Goal: Task Accomplishment & Management: Manage account settings

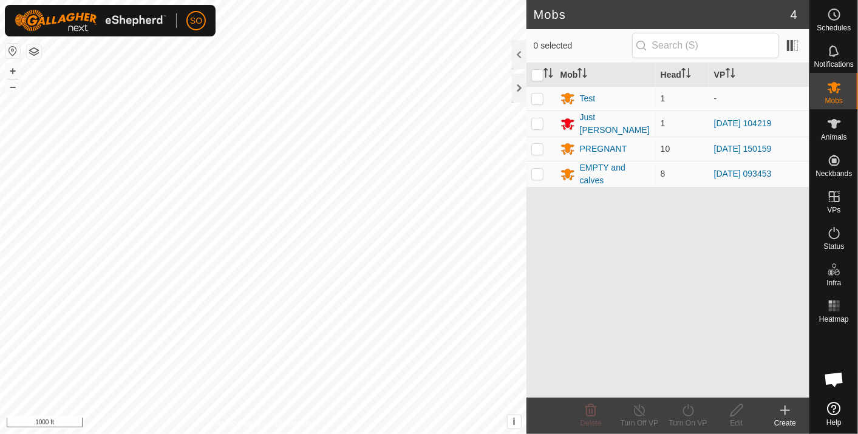
scroll to position [3244, 0]
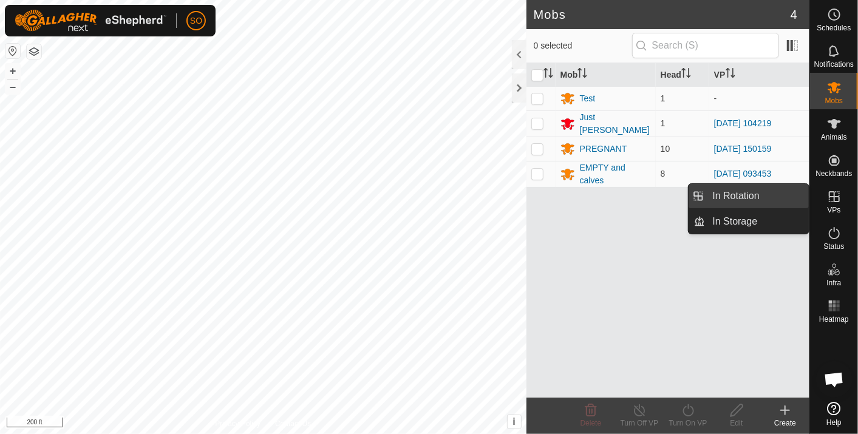
click at [748, 192] on link "In Rotation" at bounding box center [758, 196] width 104 height 24
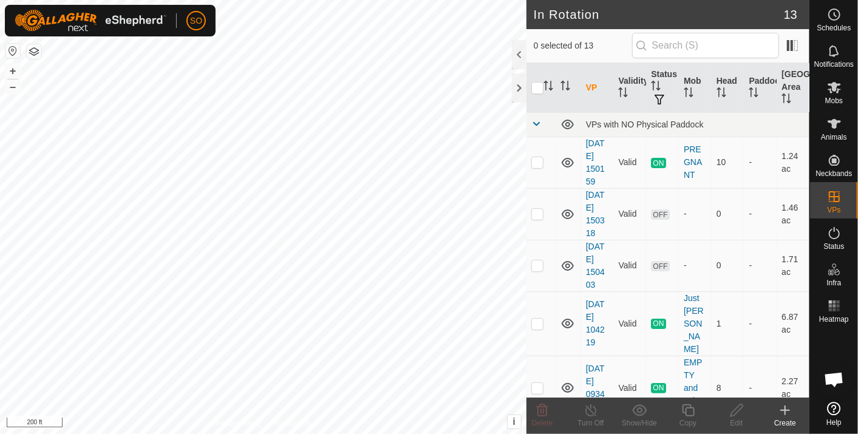
click at [787, 408] on icon at bounding box center [785, 410] width 15 height 15
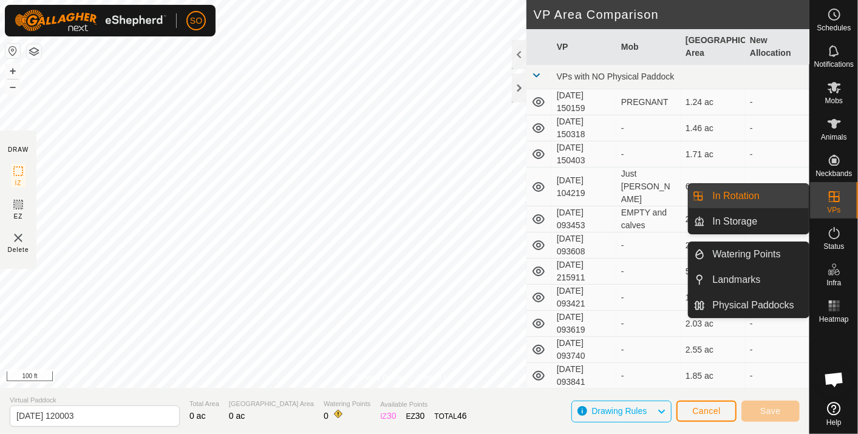
click at [754, 193] on link "In Rotation" at bounding box center [758, 196] width 104 height 24
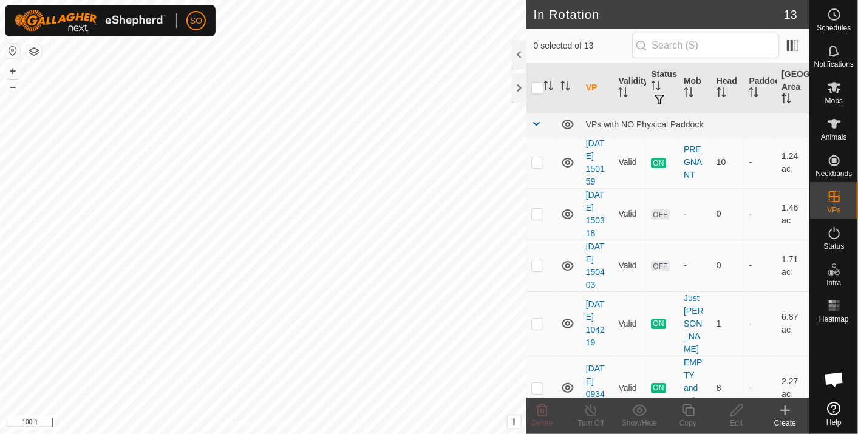
click at [785, 408] on icon at bounding box center [785, 410] width 0 height 9
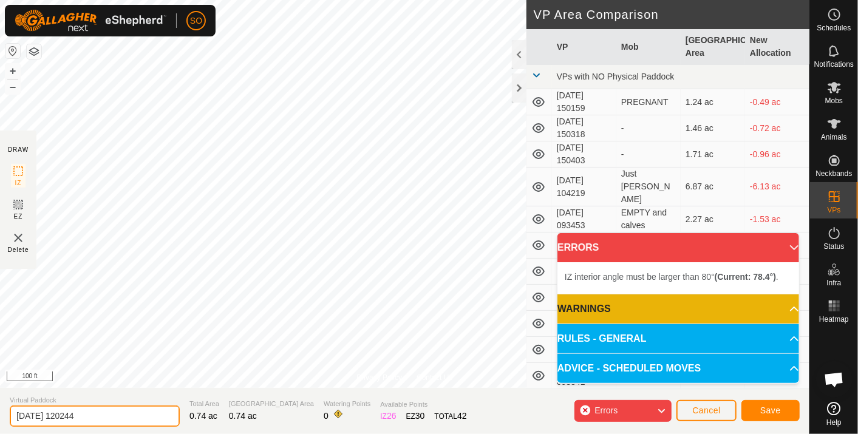
drag, startPoint x: 103, startPoint y: 418, endPoint x: -3, endPoint y: 415, distance: 105.7
click at [0, 415] on html "SO Schedules Notifications Mobs Animals Neckbands VPs Status Infra Heatmap Help…" at bounding box center [429, 217] width 858 height 434
type input "test"
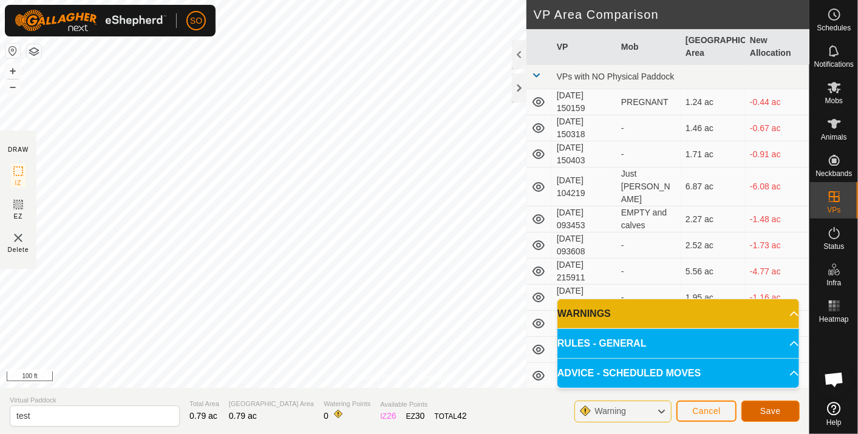
click at [771, 408] on span "Save" at bounding box center [770, 411] width 21 height 10
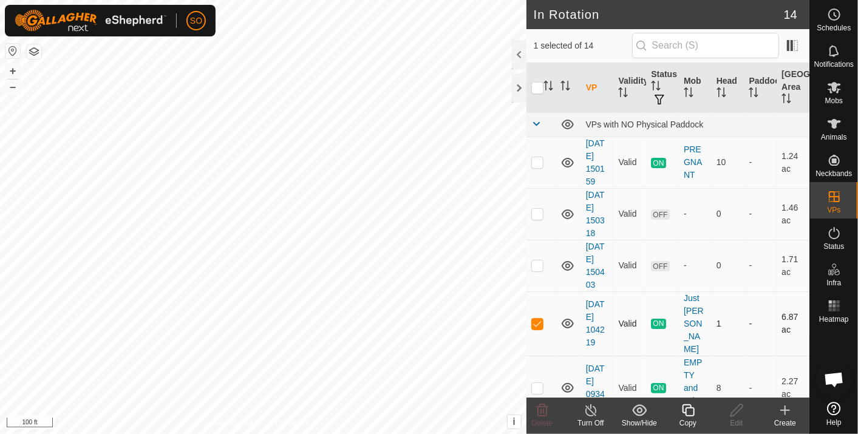
click at [539, 319] on p-checkbox at bounding box center [537, 324] width 12 height 10
checkbox input "false"
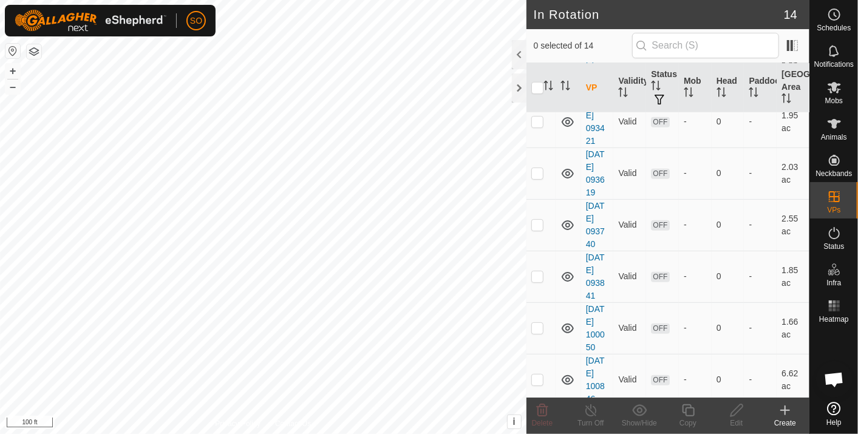
scroll to position [472, 0]
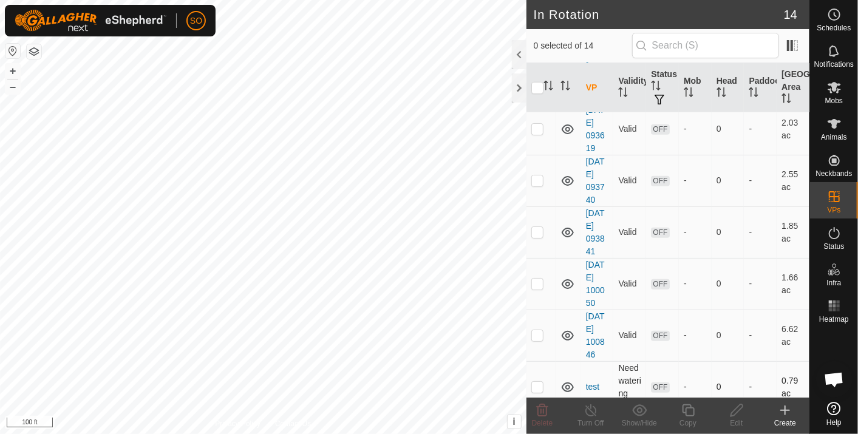
click at [538, 382] on p-checkbox at bounding box center [537, 387] width 12 height 10
click at [545, 411] on icon at bounding box center [542, 410] width 15 height 15
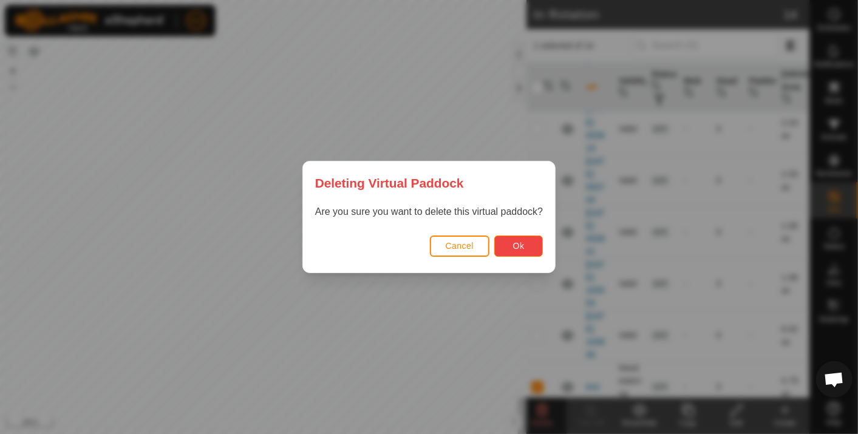
click at [517, 241] on span "Ok" at bounding box center [519, 246] width 12 height 10
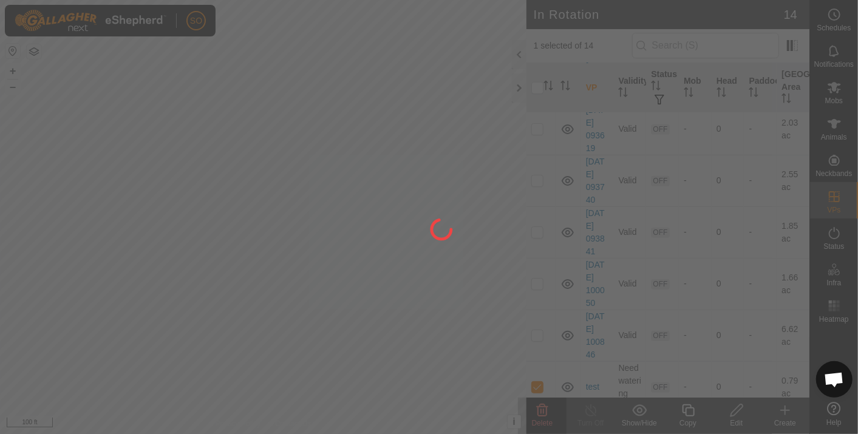
checkbox input "false"
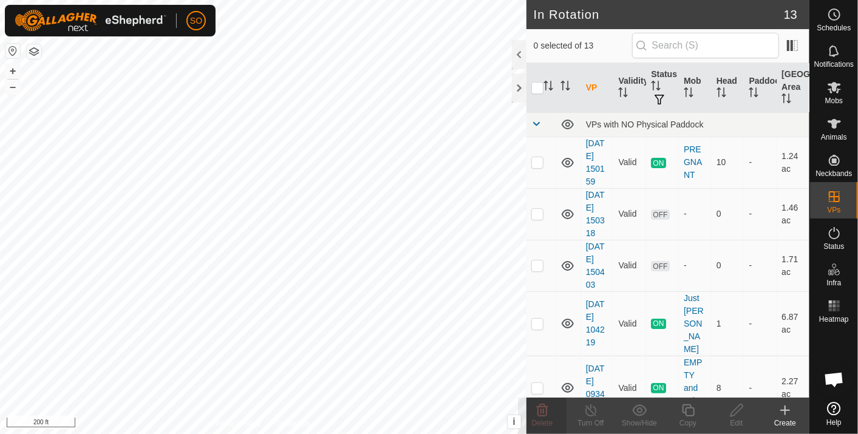
click at [784, 408] on icon at bounding box center [785, 410] width 15 height 15
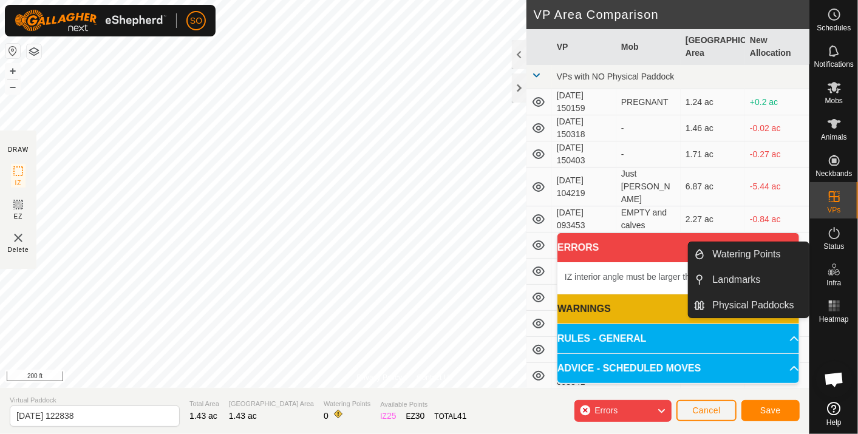
drag, startPoint x: 744, startPoint y: 274, endPoint x: 724, endPoint y: 267, distance: 21.3
click at [743, 274] on link "Landmarks" at bounding box center [758, 280] width 104 height 24
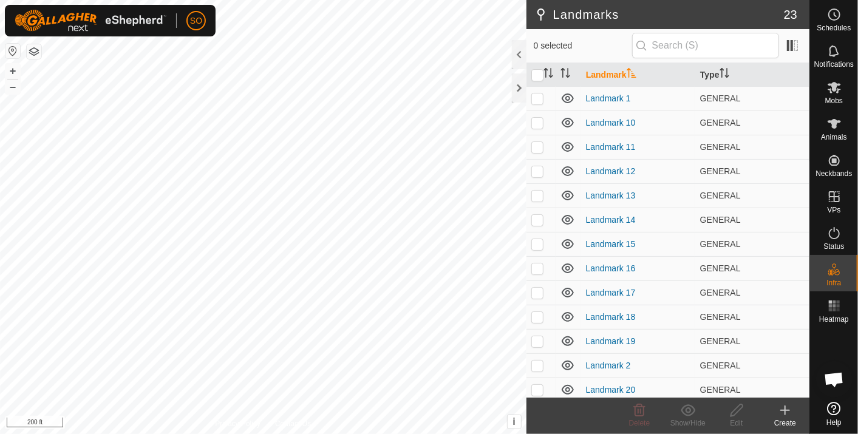
click at [790, 406] on icon at bounding box center [785, 410] width 15 height 15
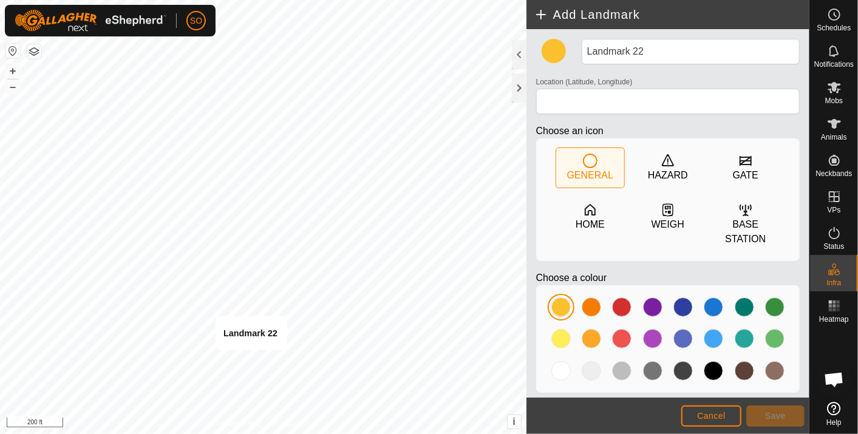
type input "38.485630, -122.020508"
click at [767, 414] on span "Save" at bounding box center [775, 416] width 21 height 10
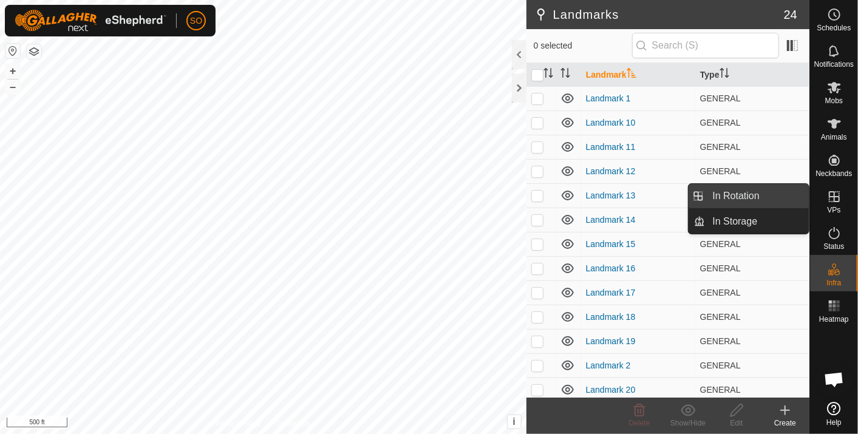
click at [760, 189] on link "In Rotation" at bounding box center [758, 196] width 104 height 24
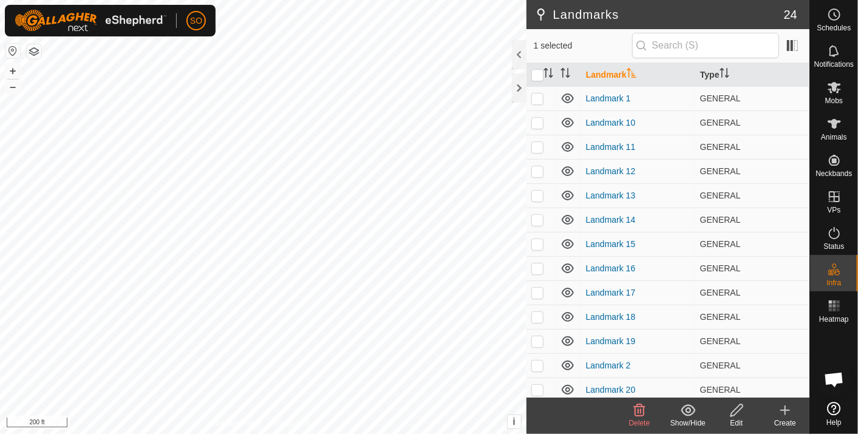
click at [644, 409] on icon at bounding box center [640, 411] width 12 height 12
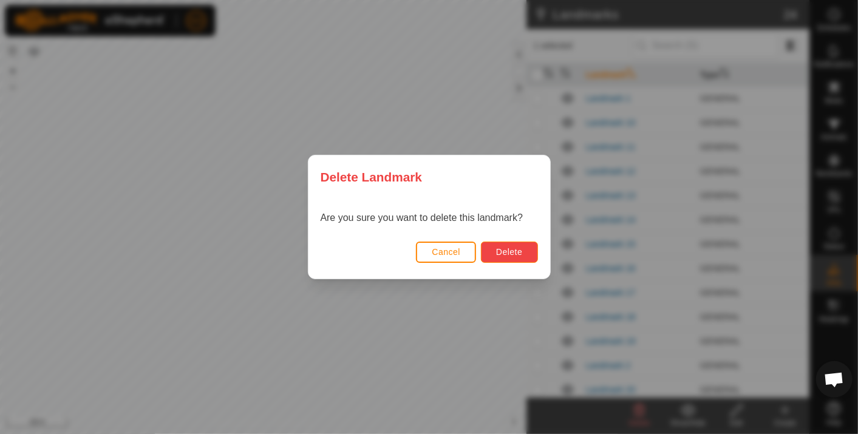
click at [501, 252] on span "Delete" at bounding box center [509, 252] width 26 height 10
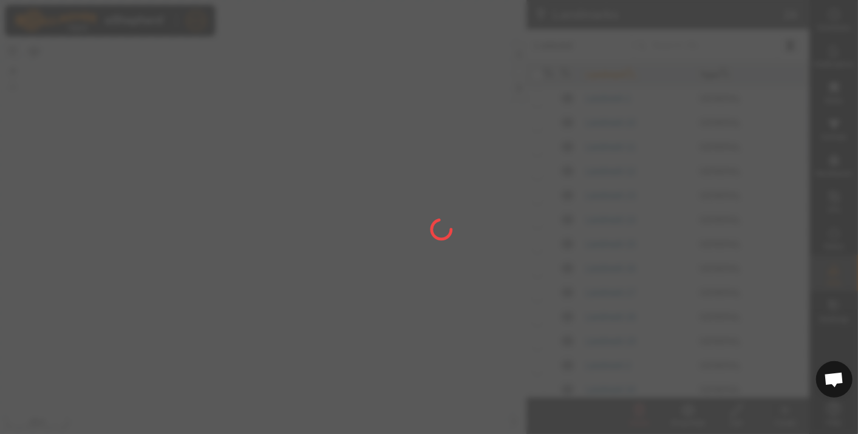
checkbox input "false"
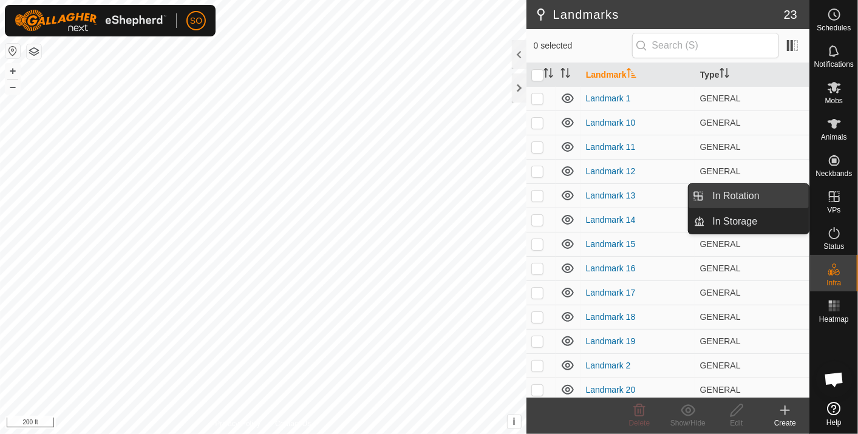
click at [756, 193] on link "In Rotation" at bounding box center [758, 196] width 104 height 24
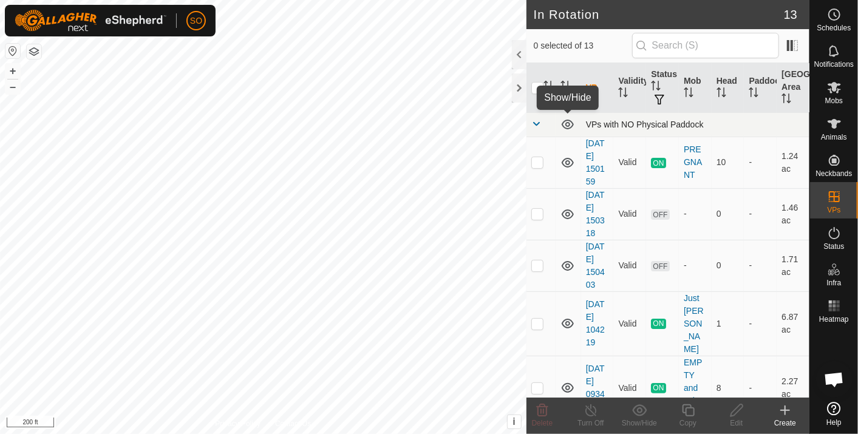
click at [567, 123] on icon at bounding box center [568, 124] width 15 height 15
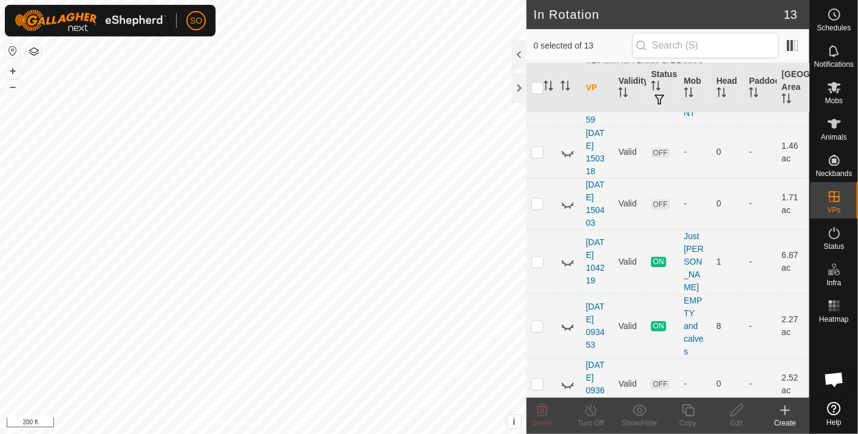
scroll to position [420, 0]
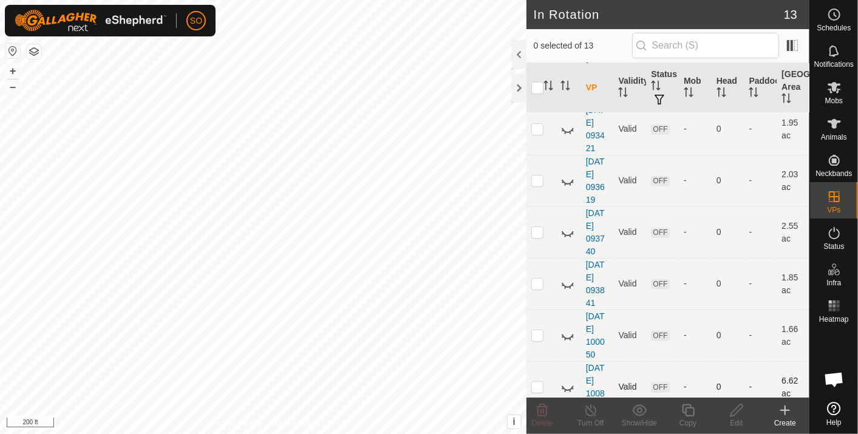
click at [538, 382] on p-checkbox at bounding box center [537, 387] width 12 height 10
click at [539, 382] on p-checkbox at bounding box center [537, 387] width 12 height 10
click at [538, 382] on p-checkbox at bounding box center [537, 387] width 12 height 10
checkbox input "false"
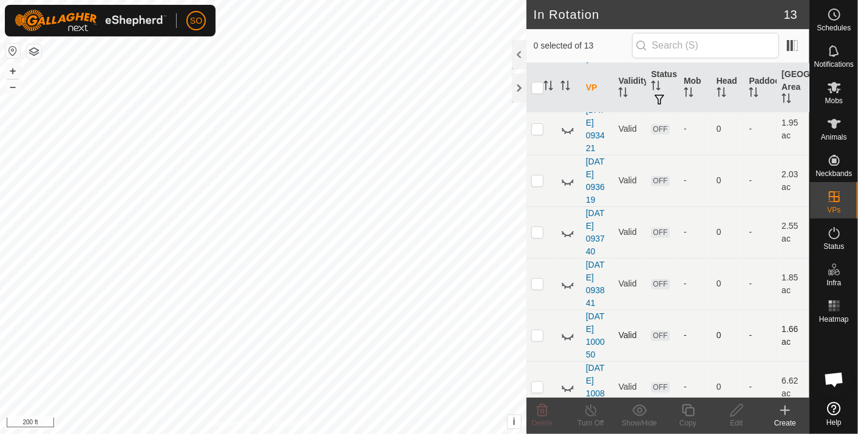
click at [542, 330] on p-checkbox at bounding box center [537, 335] width 12 height 10
click at [541, 330] on p-checkbox at bounding box center [537, 335] width 12 height 10
checkbox input "false"
click at [538, 262] on td at bounding box center [541, 284] width 29 height 52
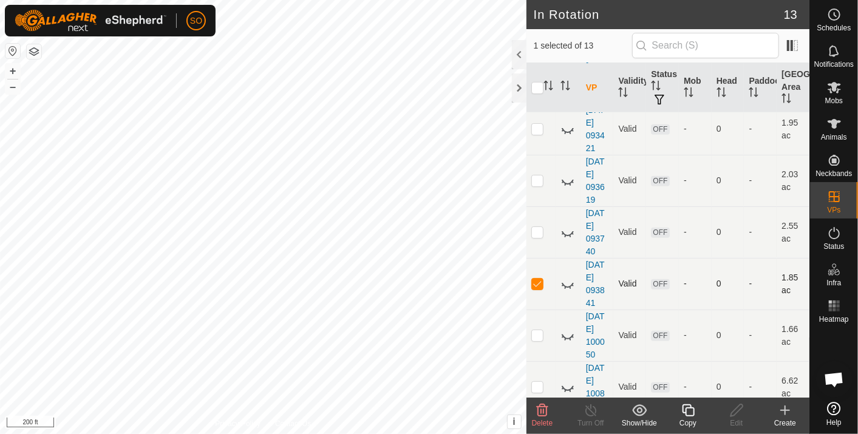
checkbox input "false"
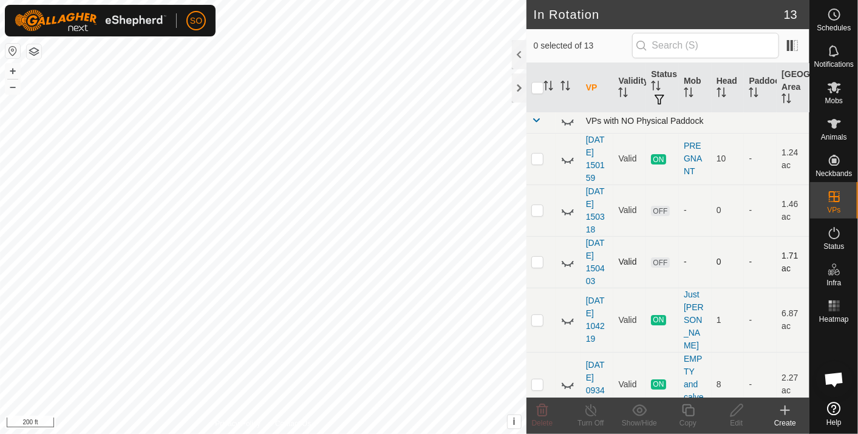
scroll to position [0, 0]
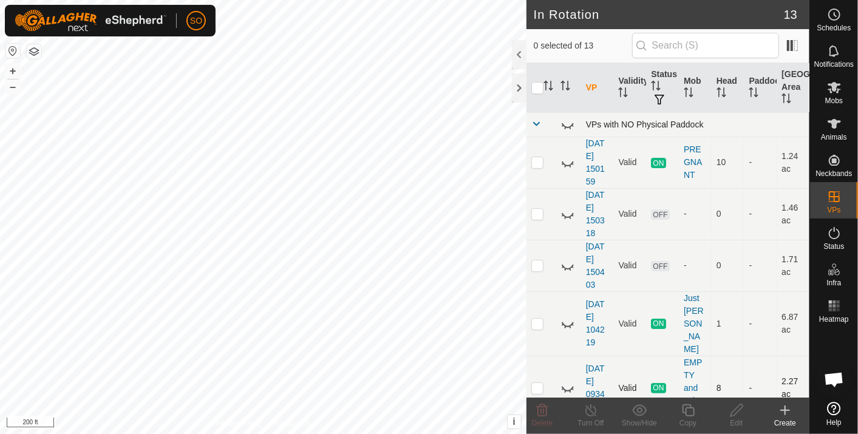
click at [672, 347] on div "In Rotation 13 0 selected of 13 VP Validity Status Mob Head Paddock Grazing Are…" at bounding box center [405, 217] width 810 height 434
click at [565, 381] on icon at bounding box center [568, 388] width 15 height 15
click at [564, 381] on icon at bounding box center [568, 388] width 15 height 15
click at [567, 121] on icon at bounding box center [568, 124] width 15 height 15
click at [788, 408] on icon at bounding box center [785, 410] width 15 height 15
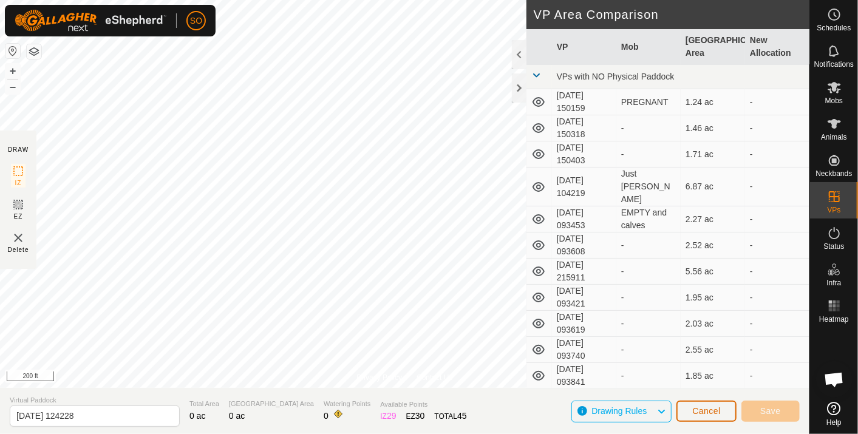
click at [701, 409] on span "Cancel" at bounding box center [706, 411] width 29 height 10
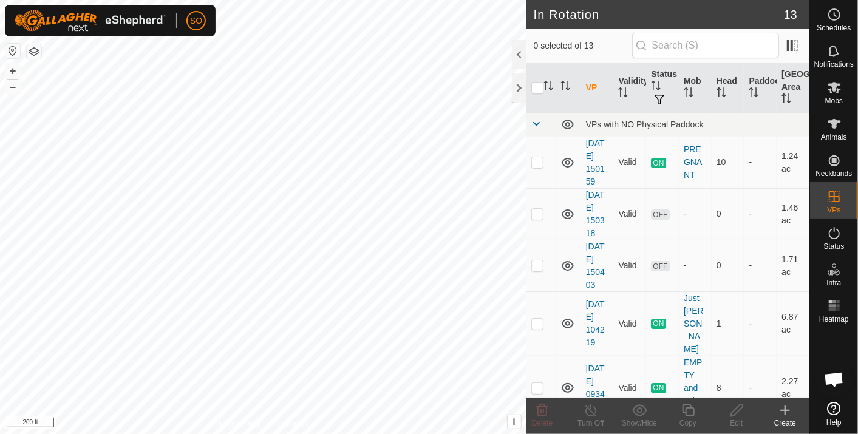
click at [787, 408] on icon at bounding box center [785, 410] width 15 height 15
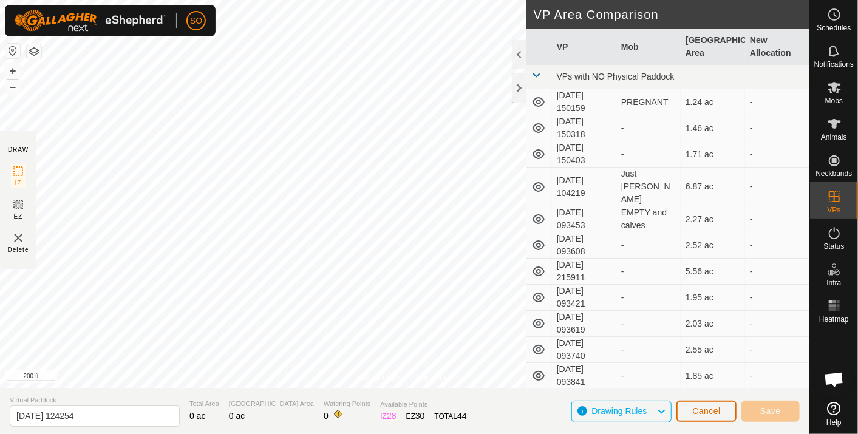
click at [706, 413] on span "Cancel" at bounding box center [706, 411] width 29 height 10
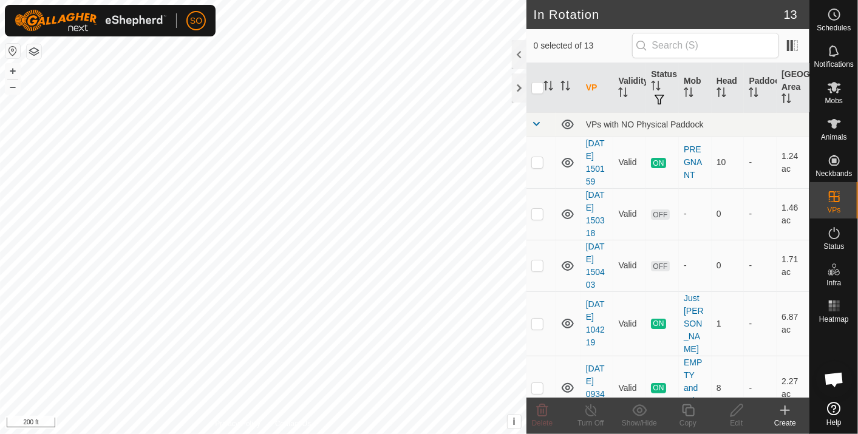
click at [787, 406] on icon at bounding box center [785, 410] width 15 height 15
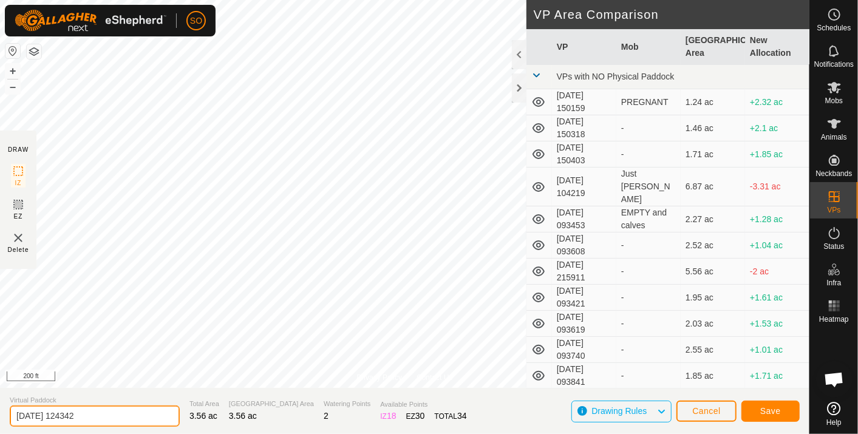
drag, startPoint x: 94, startPoint y: 414, endPoint x: -3, endPoint y: 414, distance: 97.2
click at [0, 414] on html "SO Schedules Notifications Mobs Animals Neckbands VPs Status Infra Heatmap Help…" at bounding box center [429, 217] width 858 height 434
type input "transition"
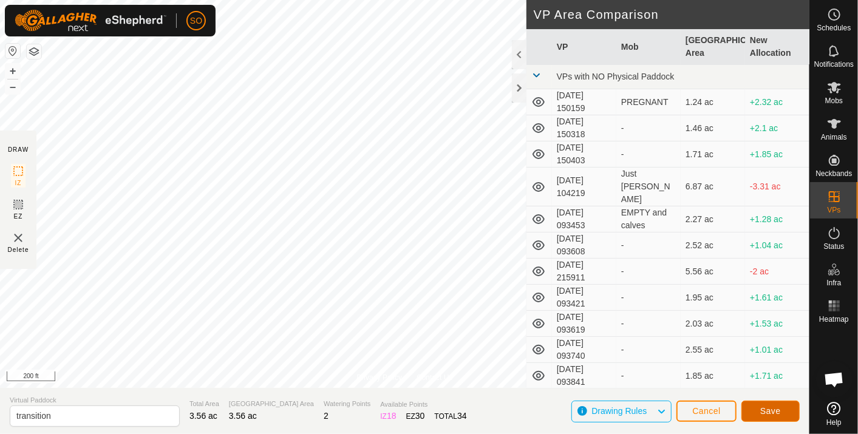
click at [774, 410] on span "Save" at bounding box center [770, 411] width 21 height 10
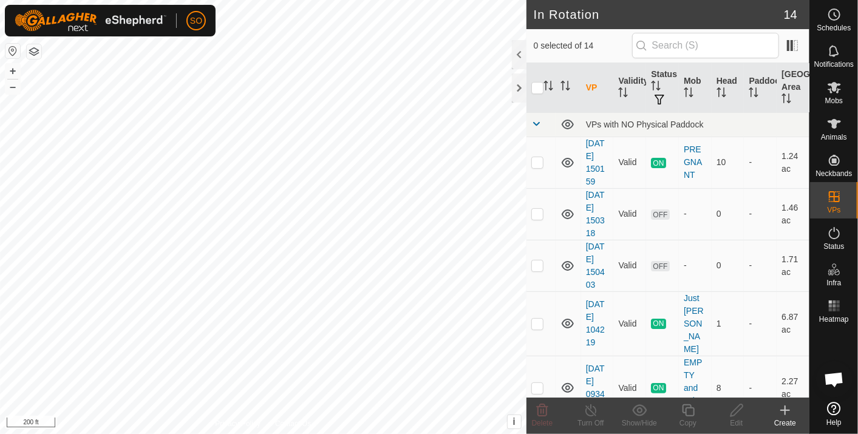
click at [786, 409] on icon at bounding box center [785, 410] width 15 height 15
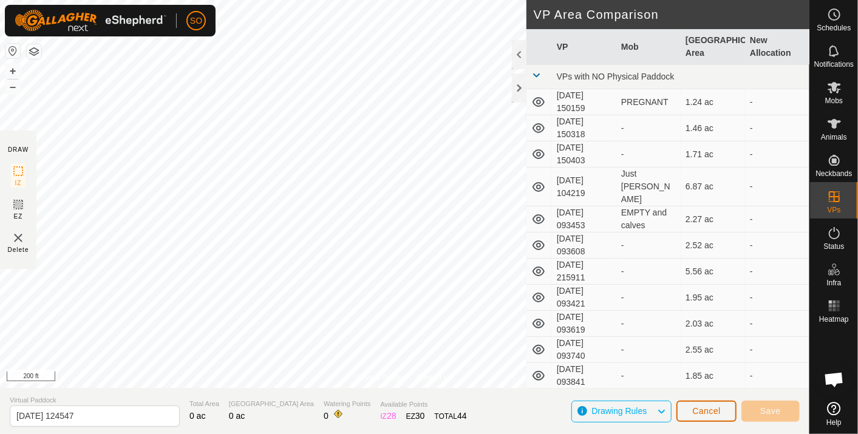
click at [703, 411] on span "Cancel" at bounding box center [706, 411] width 29 height 10
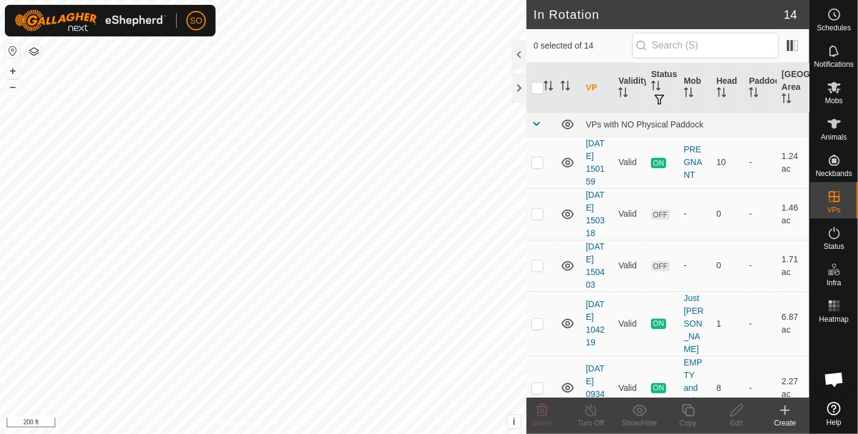
checkbox input "true"
click at [785, 412] on icon at bounding box center [785, 410] width 0 height 9
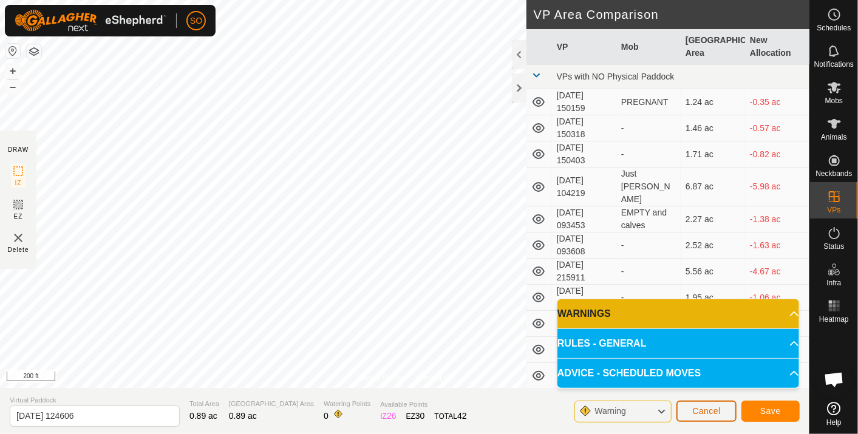
click at [706, 407] on span "Cancel" at bounding box center [706, 411] width 29 height 10
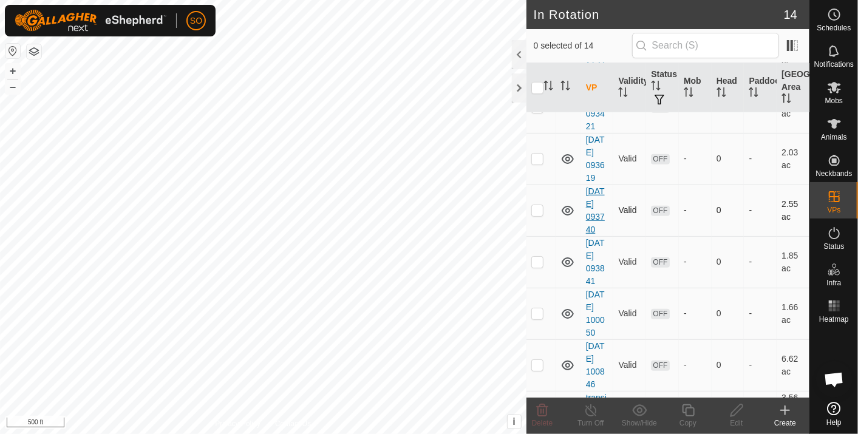
scroll to position [446, 0]
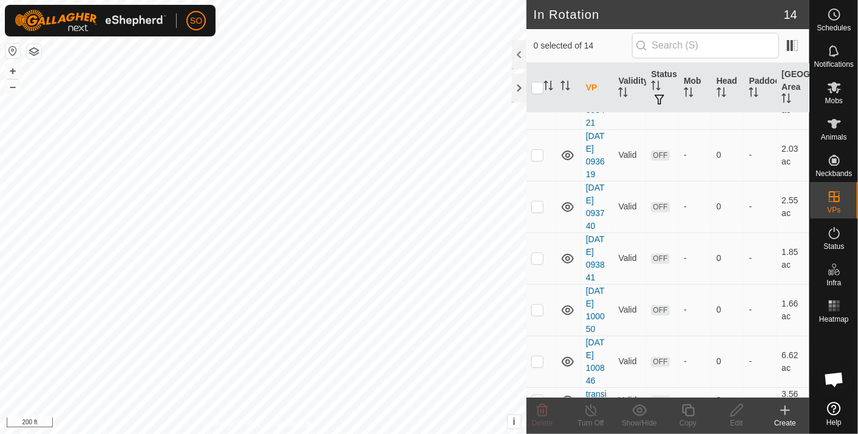
click at [785, 409] on icon at bounding box center [785, 410] width 0 height 9
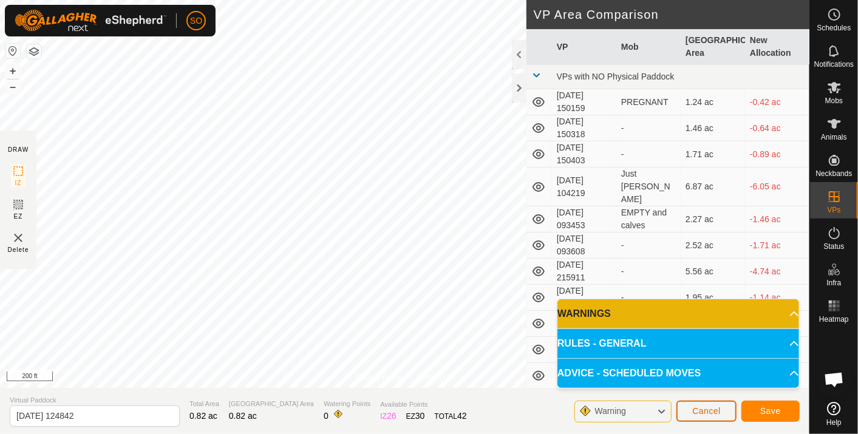
click at [709, 408] on span "Cancel" at bounding box center [706, 411] width 29 height 10
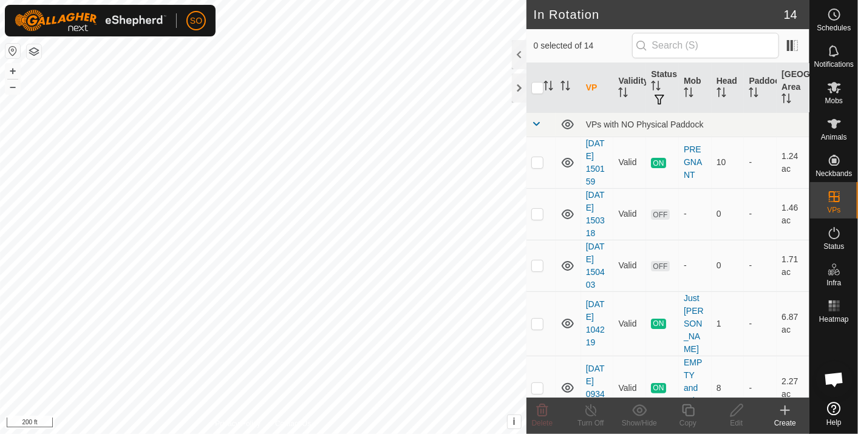
checkbox input "true"
click at [193, 434] on html "SO Schedules Notifications Mobs Animals Neckbands VPs Status Infra Heatmap Help…" at bounding box center [429, 217] width 858 height 434
checkbox input "true"
click at [689, 410] on icon at bounding box center [688, 410] width 15 height 15
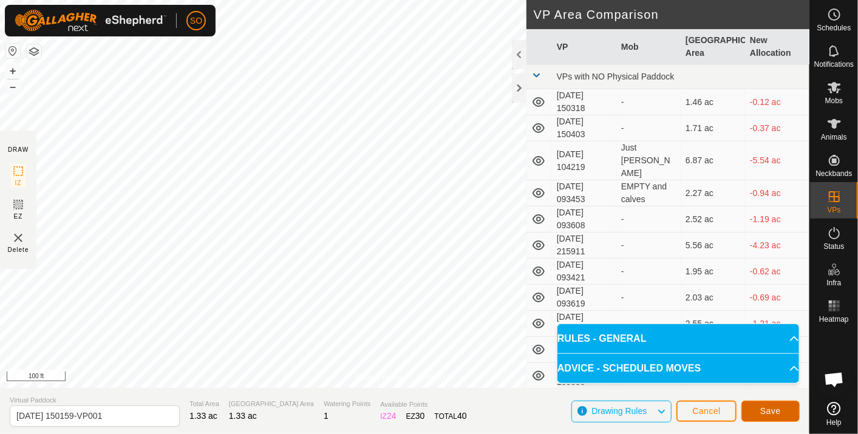
click at [767, 409] on span "Save" at bounding box center [770, 411] width 21 height 10
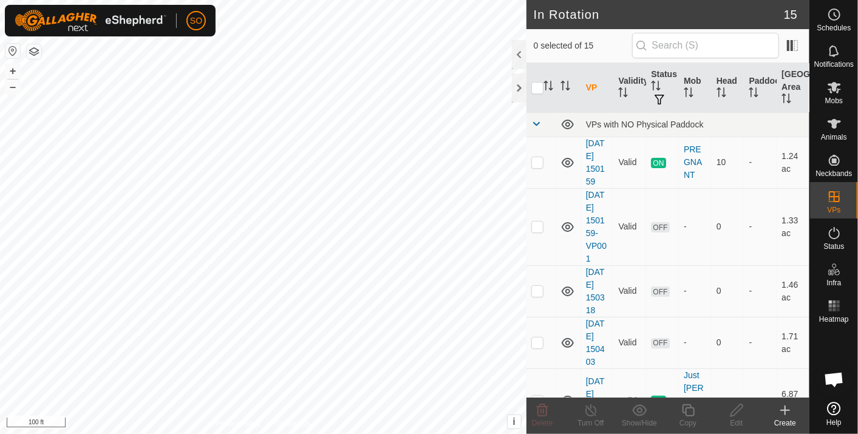
checkbox input "true"
click at [690, 408] on icon at bounding box center [688, 411] width 12 height 12
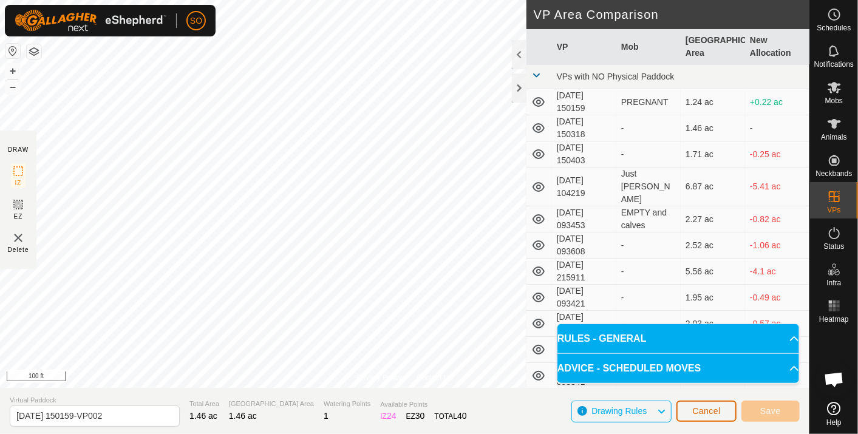
click at [708, 411] on span "Cancel" at bounding box center [706, 411] width 29 height 10
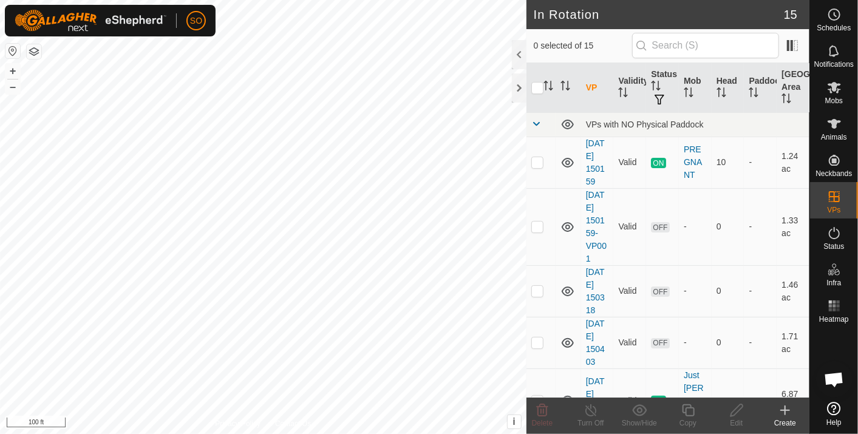
checkbox input "true"
click at [788, 409] on icon at bounding box center [785, 410] width 15 height 15
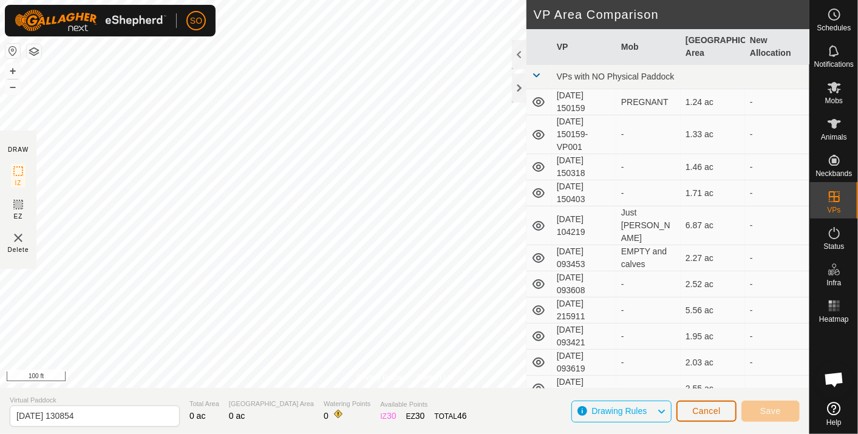
click at [708, 409] on span "Cancel" at bounding box center [706, 411] width 29 height 10
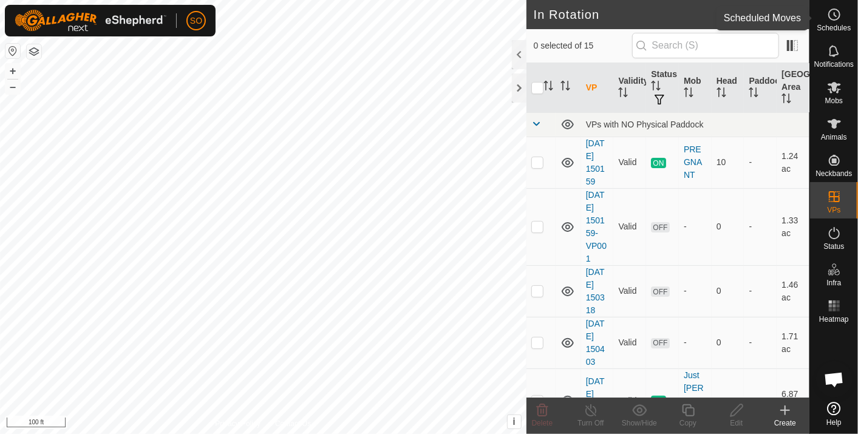
click at [838, 12] on icon at bounding box center [834, 14] width 15 height 15
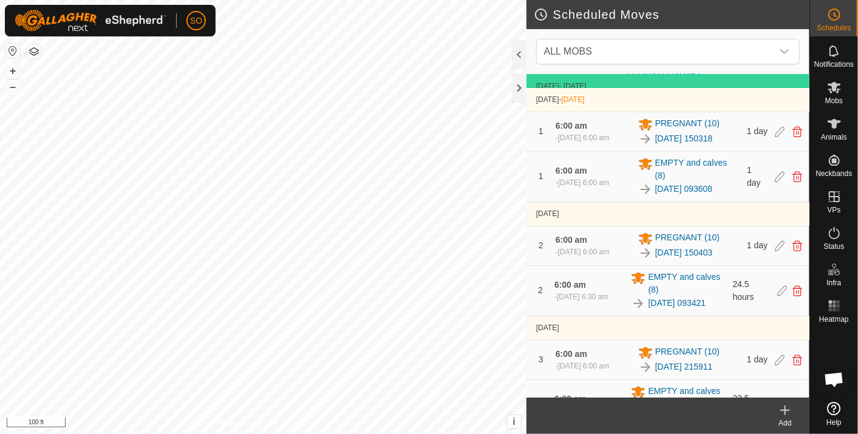
scroll to position [135, 0]
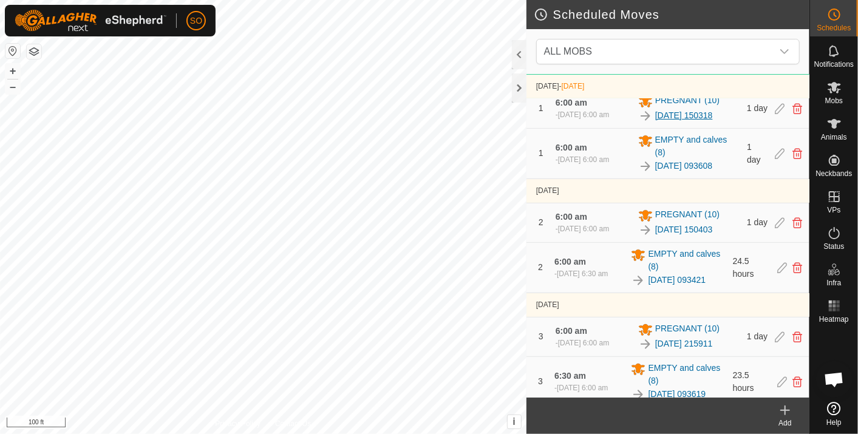
click at [713, 122] on link "2025-10-03 150318" at bounding box center [684, 115] width 58 height 13
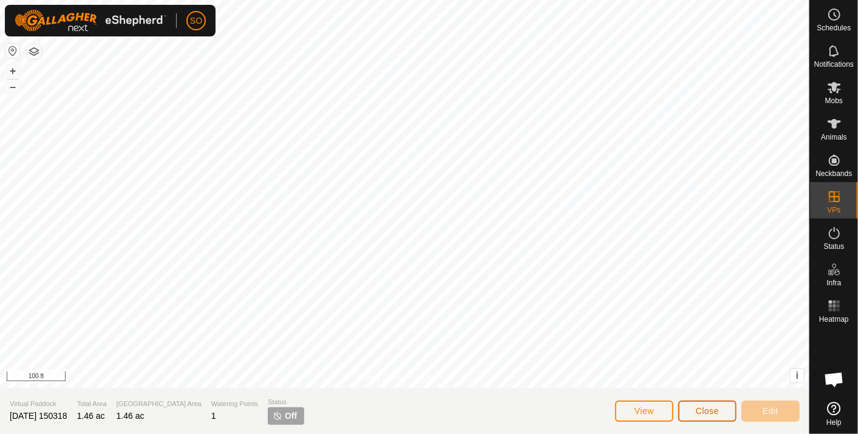
click at [713, 411] on span "Close" at bounding box center [707, 411] width 23 height 10
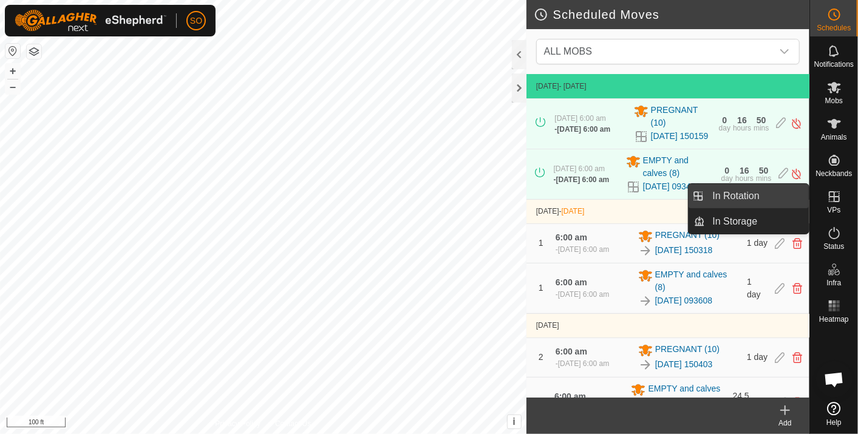
drag, startPoint x: 754, startPoint y: 193, endPoint x: 746, endPoint y: 191, distance: 8.7
click at [746, 191] on link "In Rotation" at bounding box center [758, 196] width 104 height 24
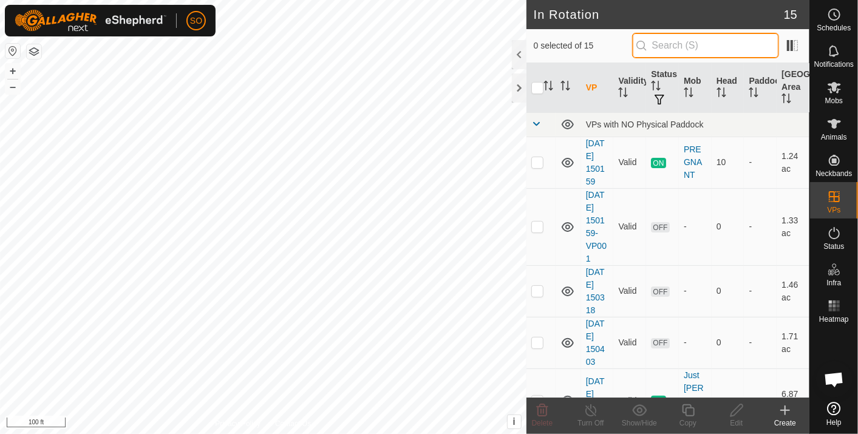
click at [672, 45] on input "text" at bounding box center [705, 46] width 147 height 26
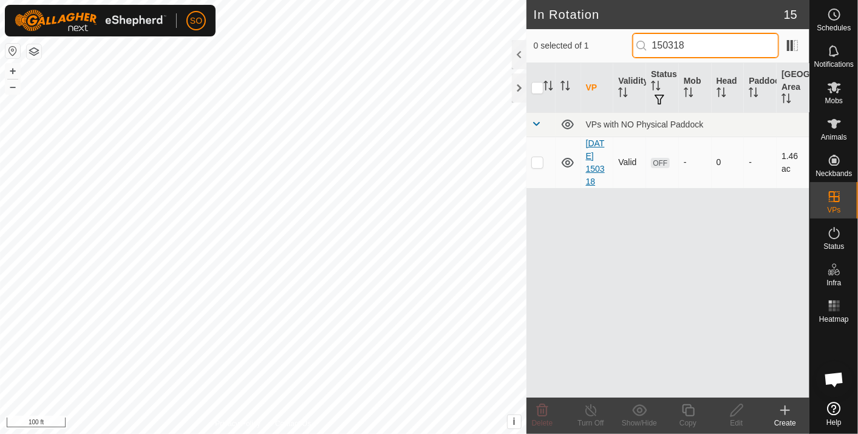
type input "150318"
click at [590, 166] on link "2025-10-03 150318" at bounding box center [595, 162] width 19 height 48
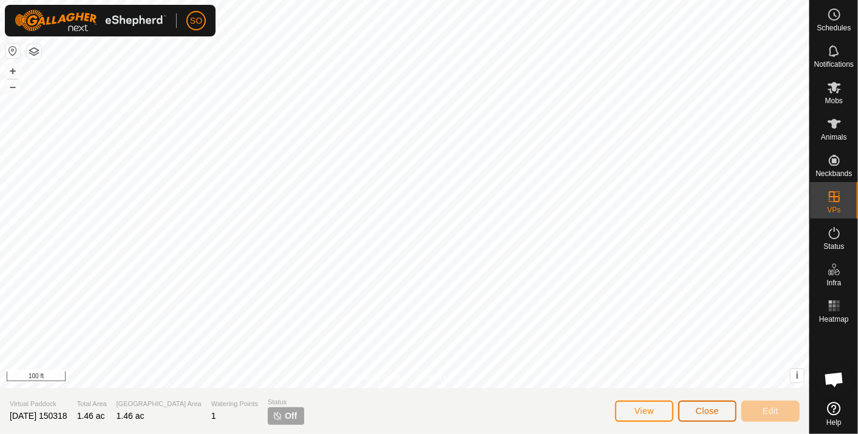
click at [712, 408] on span "Close" at bounding box center [707, 411] width 23 height 10
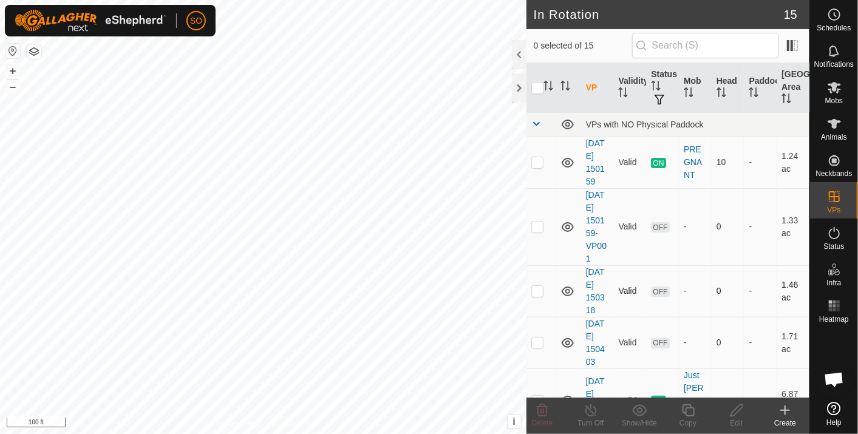
checkbox input "true"
click at [836, 12] on icon at bounding box center [834, 14] width 15 height 15
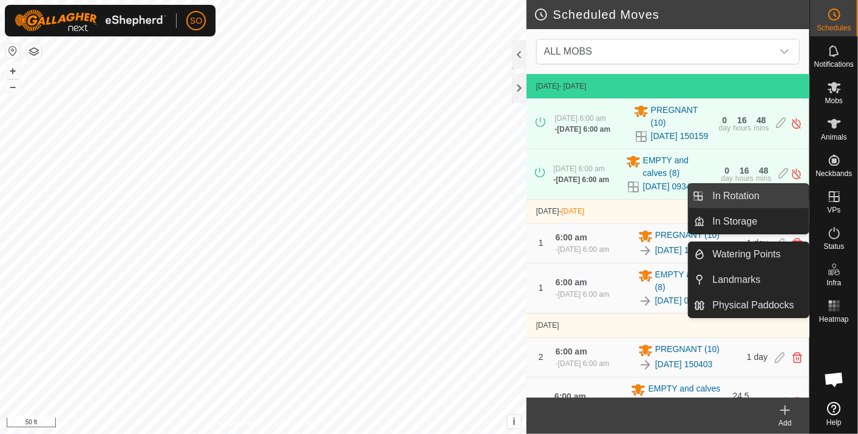
click at [775, 189] on link "In Rotation" at bounding box center [758, 196] width 104 height 24
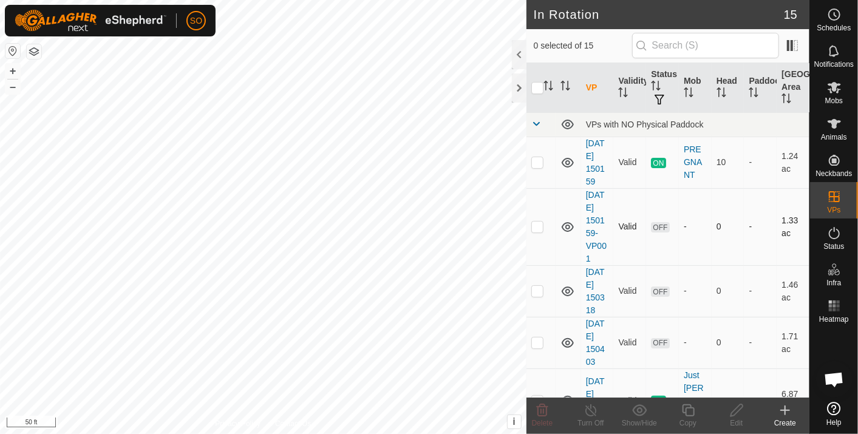
click at [538, 225] on p-checkbox at bounding box center [537, 227] width 12 height 10
checkbox input "false"
click at [836, 87] on icon at bounding box center [834, 88] width 13 height 12
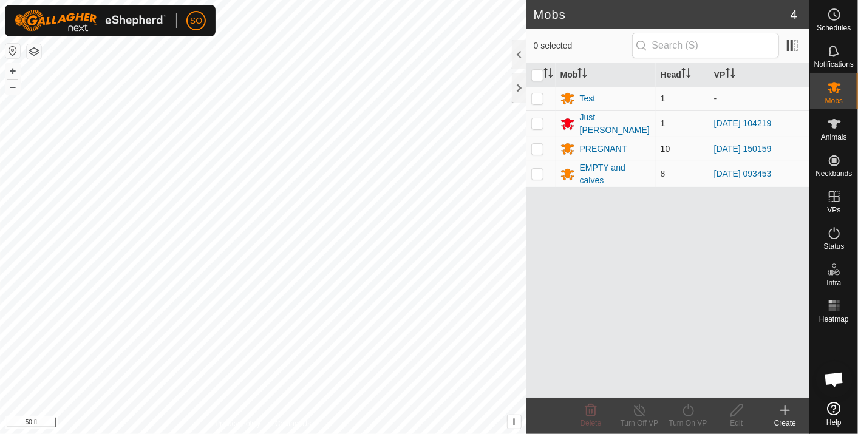
click at [538, 144] on p-checkbox at bounding box center [537, 149] width 12 height 10
checkbox input "true"
click at [689, 408] on icon at bounding box center [688, 411] width 11 height 12
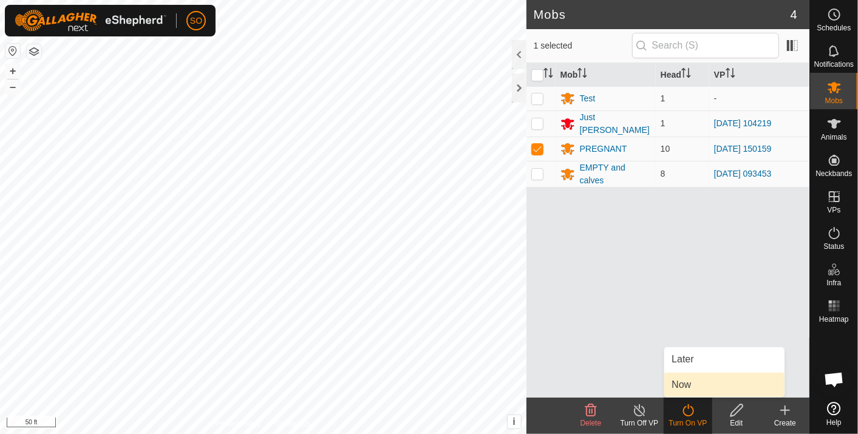
click at [683, 380] on link "Now" at bounding box center [725, 385] width 120 height 24
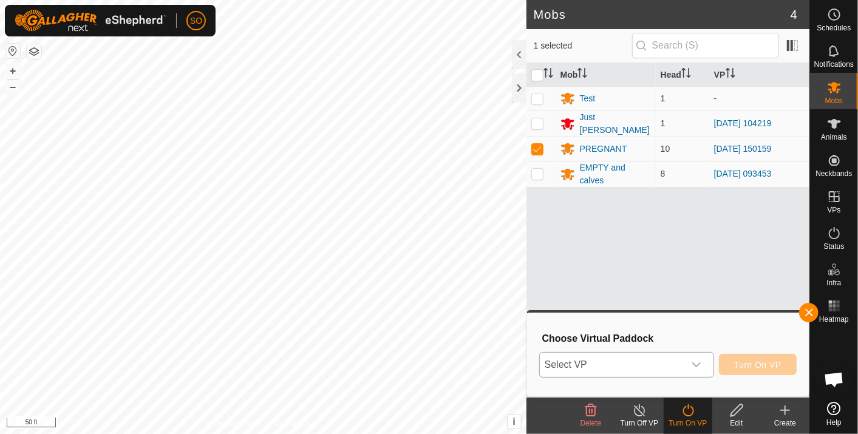
click at [701, 360] on icon "dropdown trigger" at bounding box center [697, 365] width 10 height 10
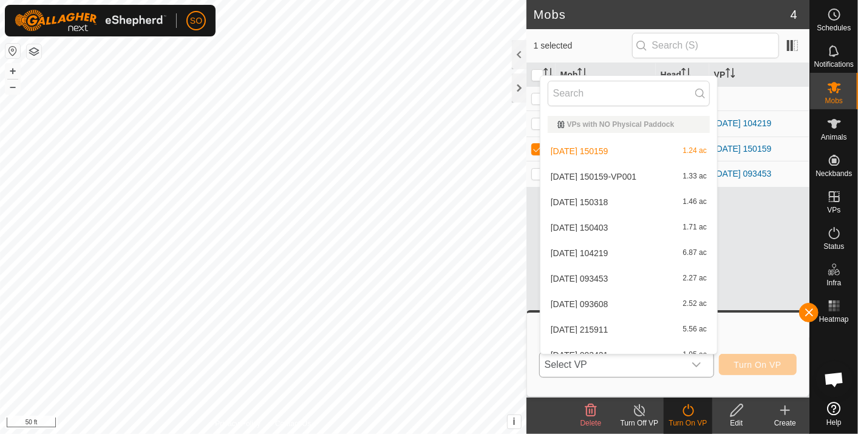
scroll to position [13, 0]
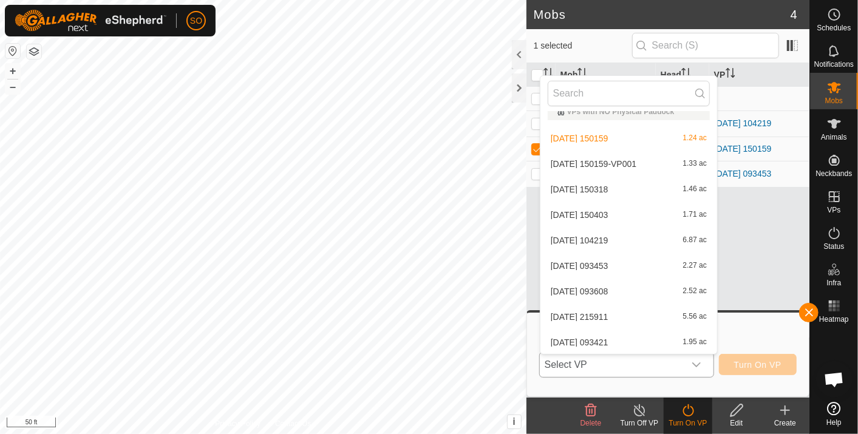
click at [635, 158] on li "2025-10-03 150159-VP001 1.33 ac" at bounding box center [629, 164] width 177 height 24
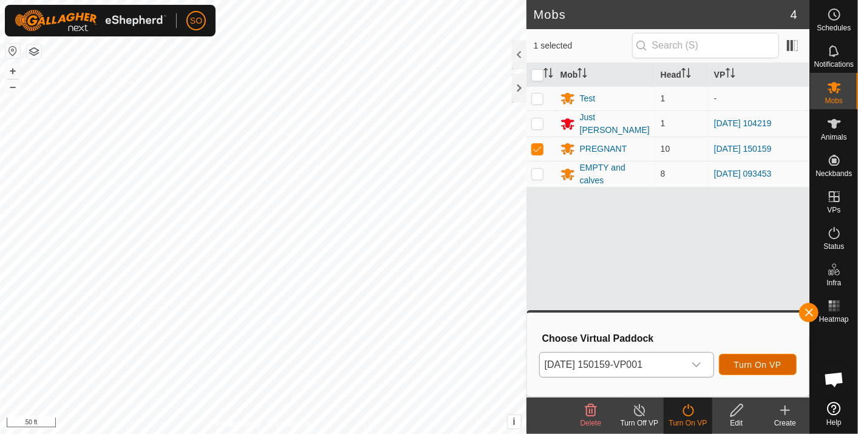
click at [753, 362] on span "Turn On VP" at bounding box center [757, 365] width 47 height 10
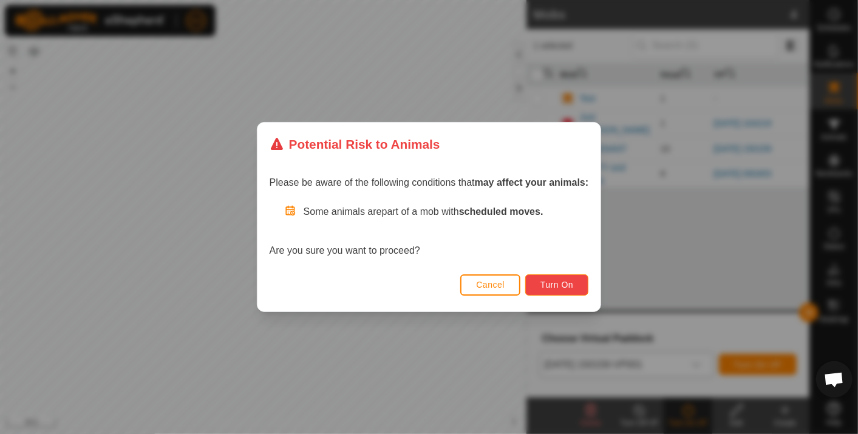
click at [556, 282] on span "Turn On" at bounding box center [557, 285] width 33 height 10
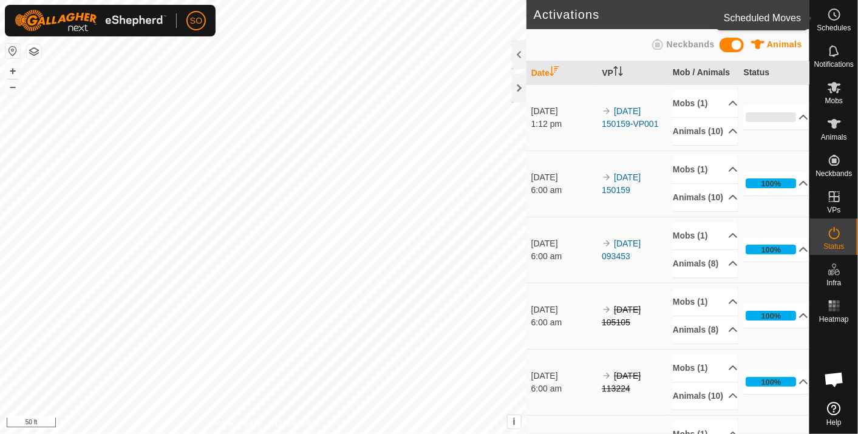
click at [838, 12] on icon at bounding box center [834, 14] width 15 height 15
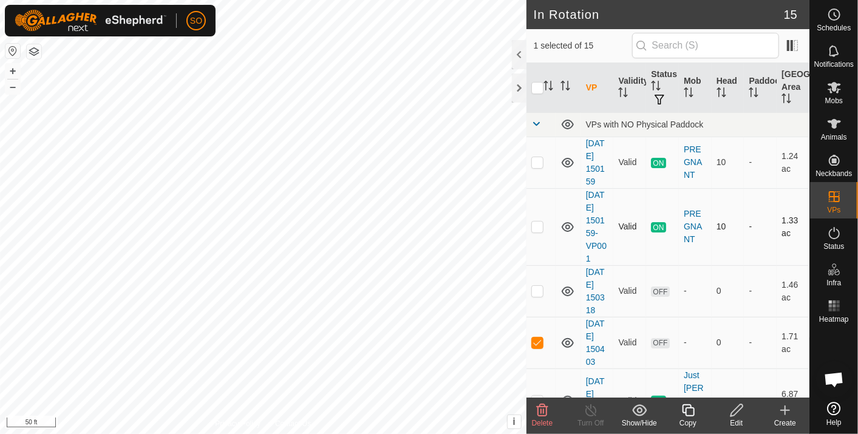
checkbox input "false"
checkbox input "true"
click at [536, 288] on p-checkbox at bounding box center [537, 291] width 12 height 10
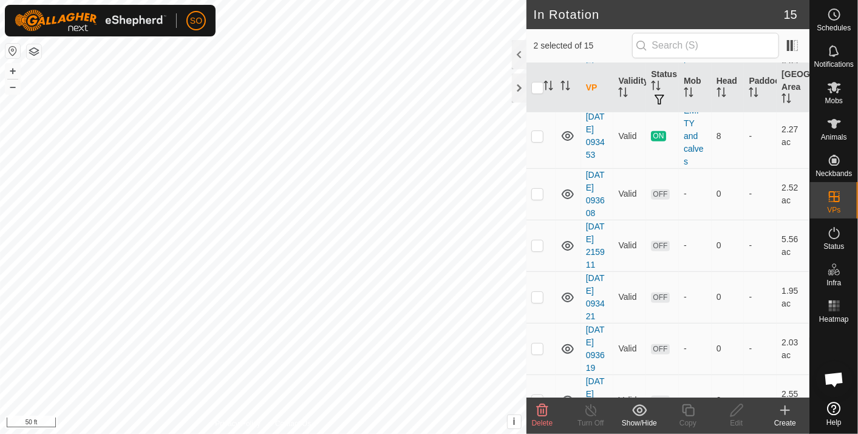
scroll to position [524, 0]
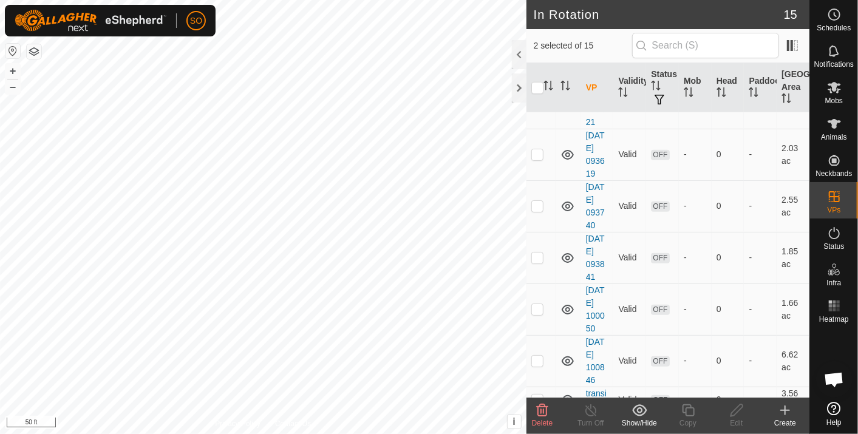
click at [544, 409] on icon at bounding box center [543, 411] width 12 height 12
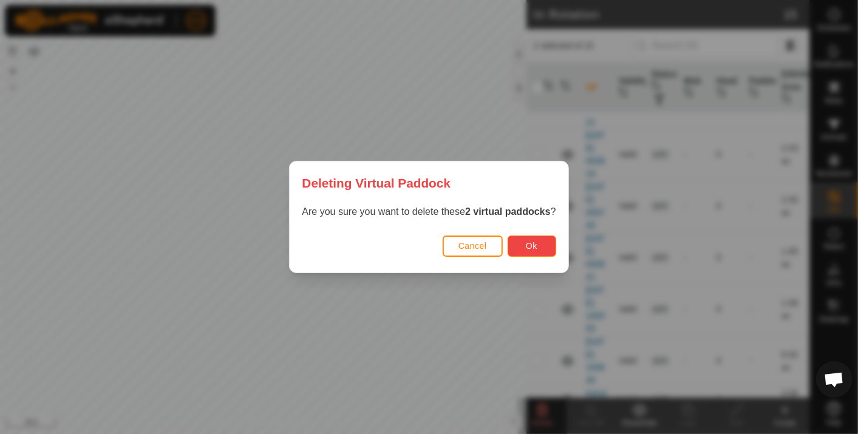
click at [522, 242] on button "Ok" at bounding box center [532, 246] width 49 height 21
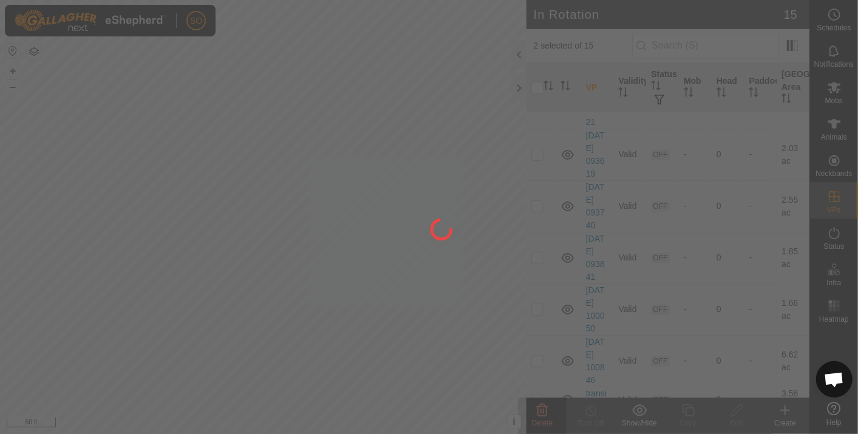
checkbox input "false"
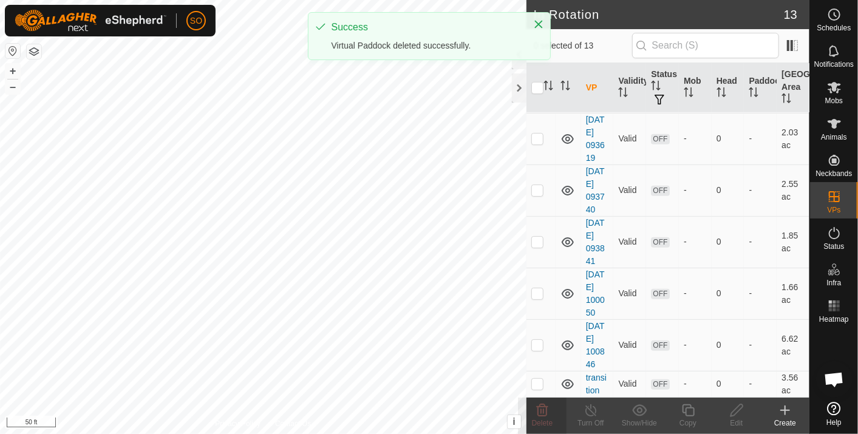
scroll to position [0, 0]
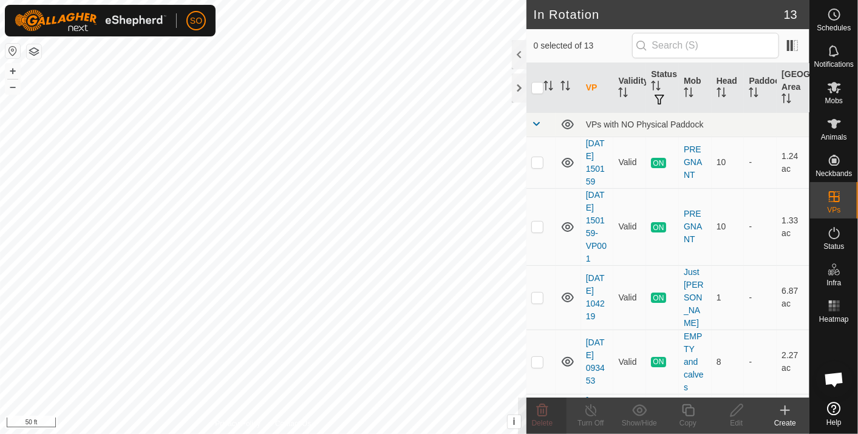
click at [786, 408] on icon at bounding box center [785, 410] width 15 height 15
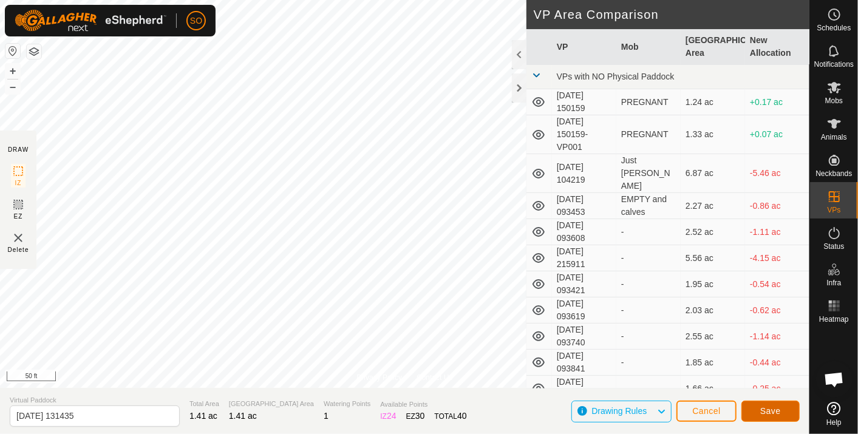
click at [772, 409] on span "Save" at bounding box center [770, 411] width 21 height 10
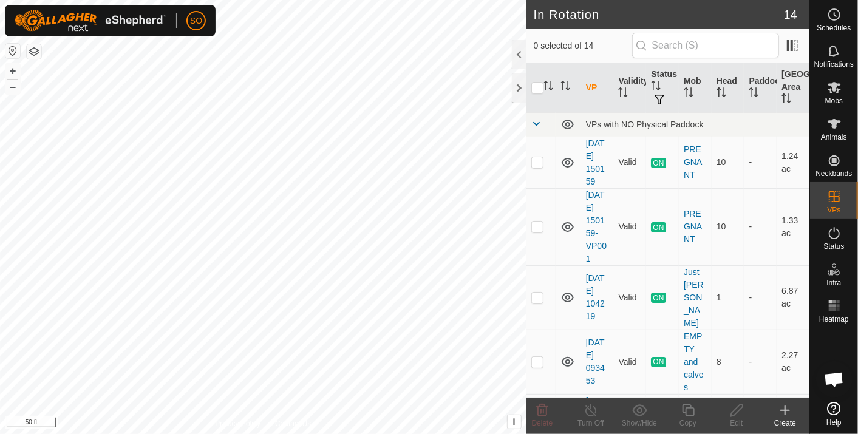
click at [788, 406] on icon at bounding box center [785, 410] width 15 height 15
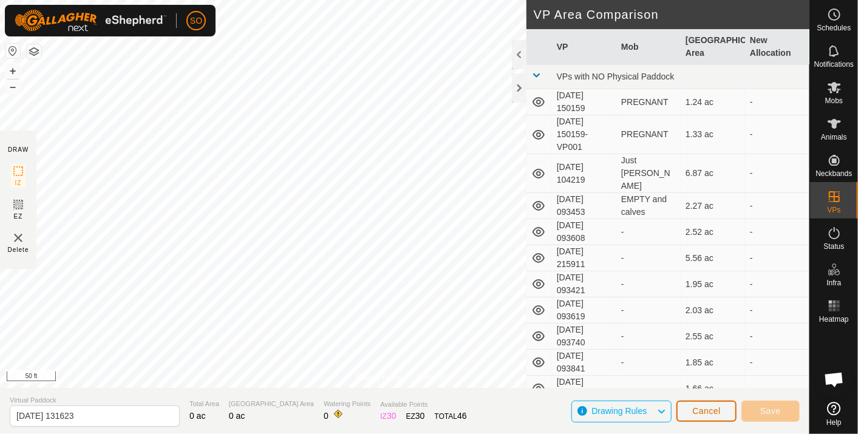
click at [700, 404] on button "Cancel" at bounding box center [707, 411] width 60 height 21
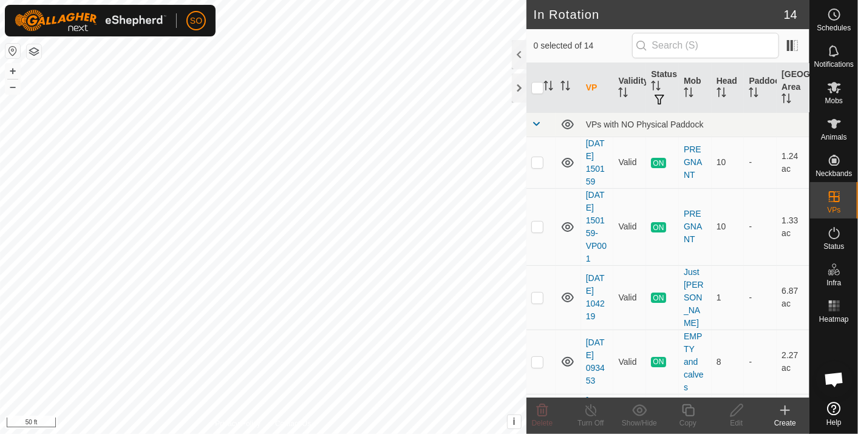
checkbox input "true"
click at [737, 411] on icon at bounding box center [737, 410] width 15 height 15
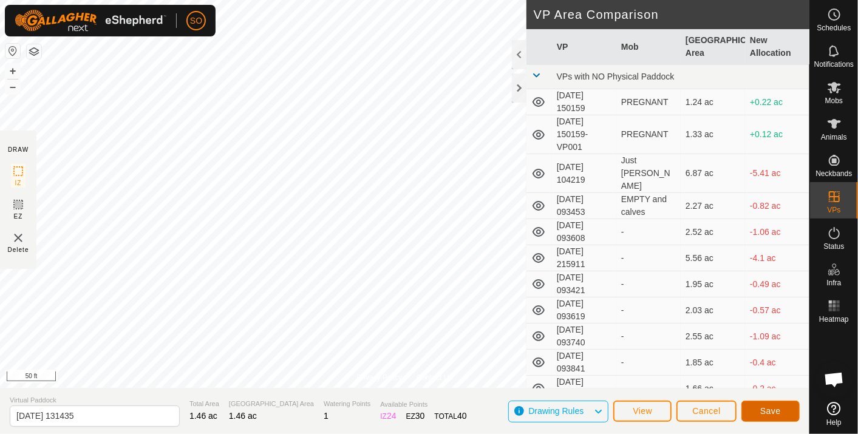
click at [767, 410] on span "Save" at bounding box center [770, 411] width 21 height 10
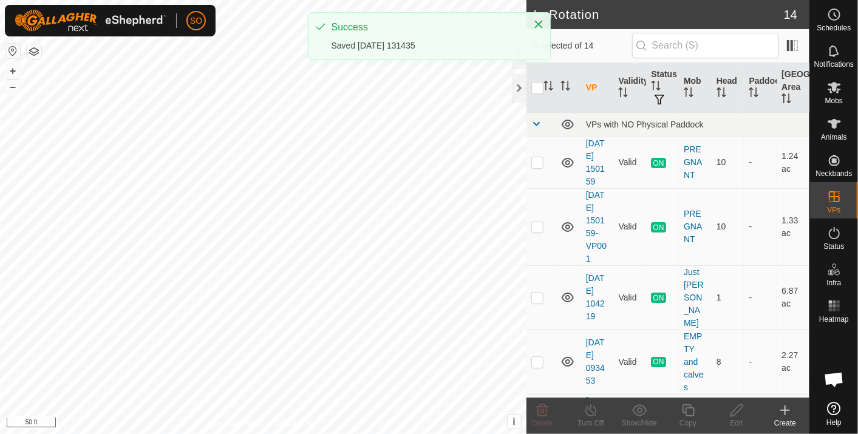
click at [787, 409] on icon at bounding box center [785, 410] width 15 height 15
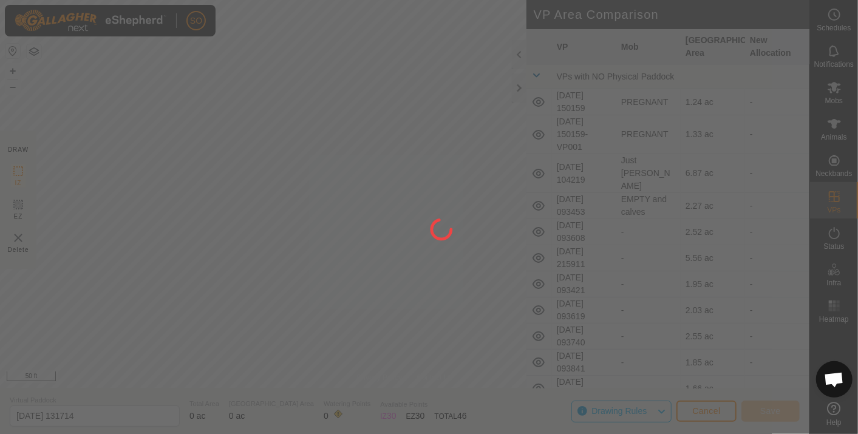
click at [431, 371] on div "SO Schedules Notifications Mobs Animals Neckbands VPs Status Infra Heatmap Help…" at bounding box center [429, 217] width 858 height 434
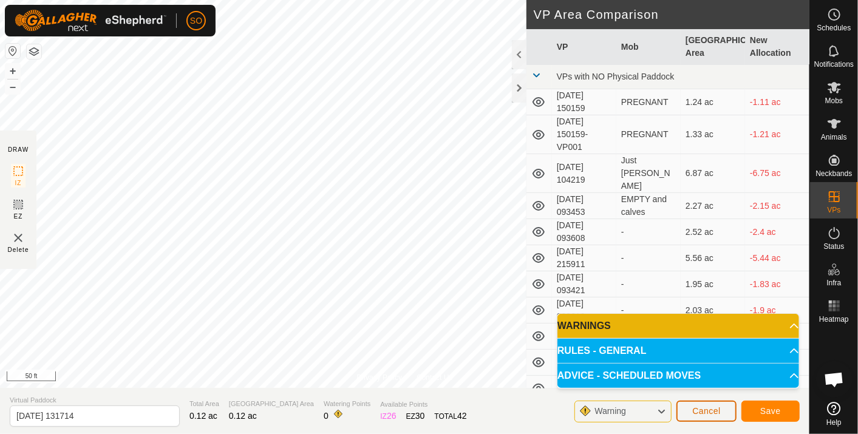
click at [712, 411] on span "Cancel" at bounding box center [706, 411] width 29 height 10
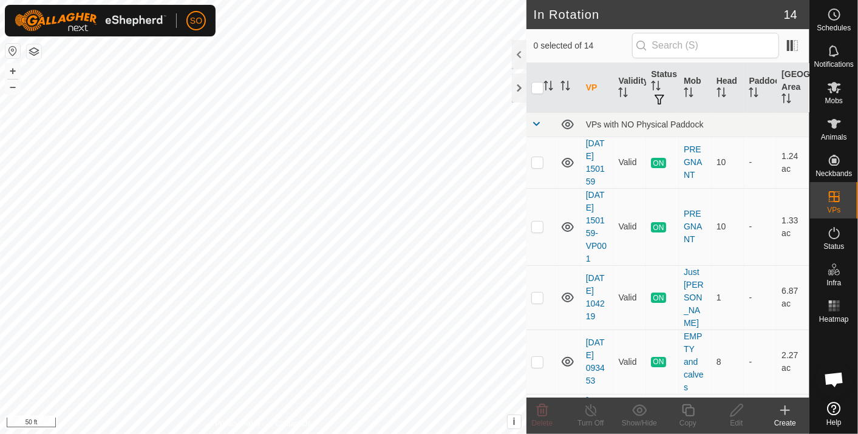
checkbox input "true"
click at [784, 406] on icon at bounding box center [785, 410] width 15 height 15
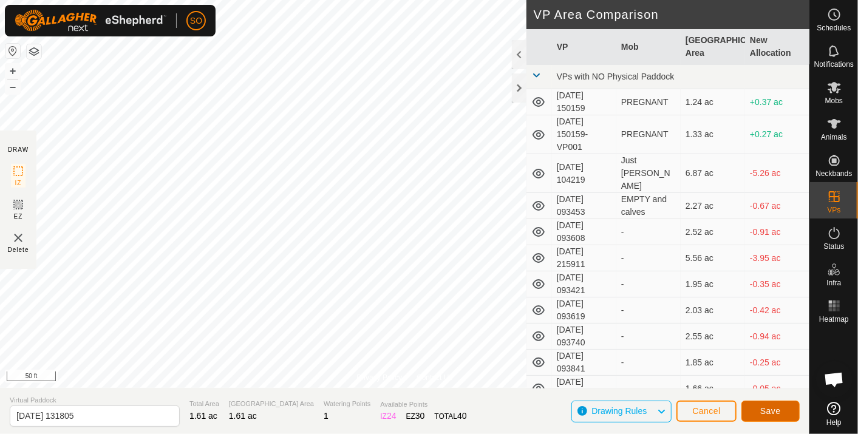
click at [770, 410] on span "Save" at bounding box center [770, 411] width 21 height 10
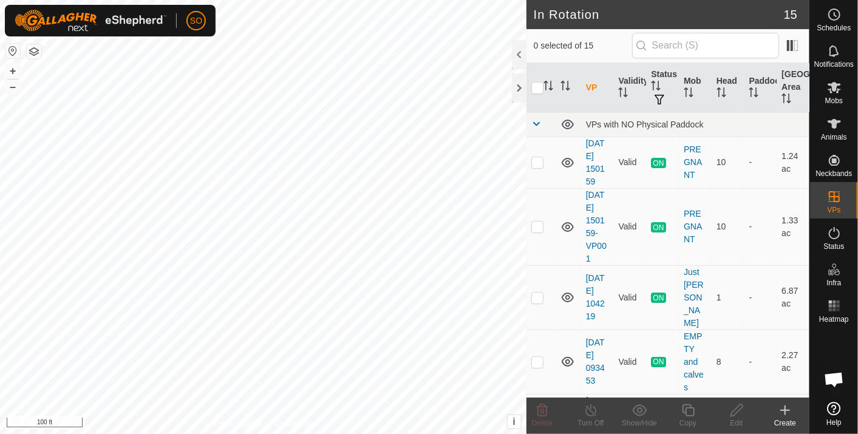
checkbox input "true"
click at [782, 408] on icon at bounding box center [785, 410] width 15 height 15
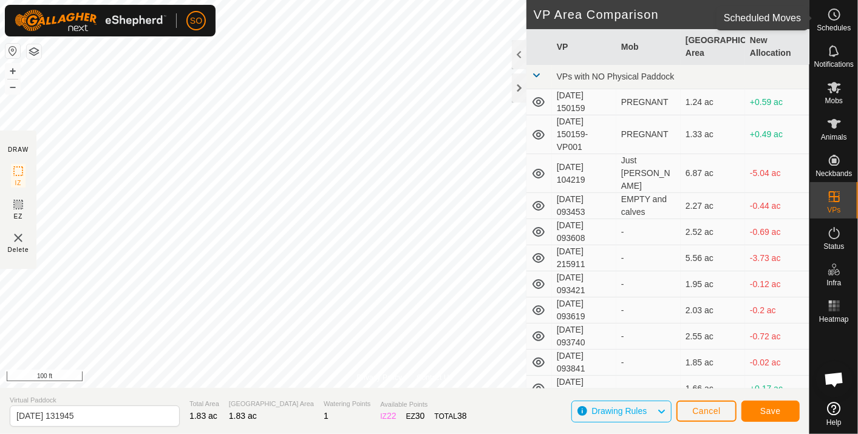
click at [835, 12] on icon at bounding box center [834, 14] width 15 height 15
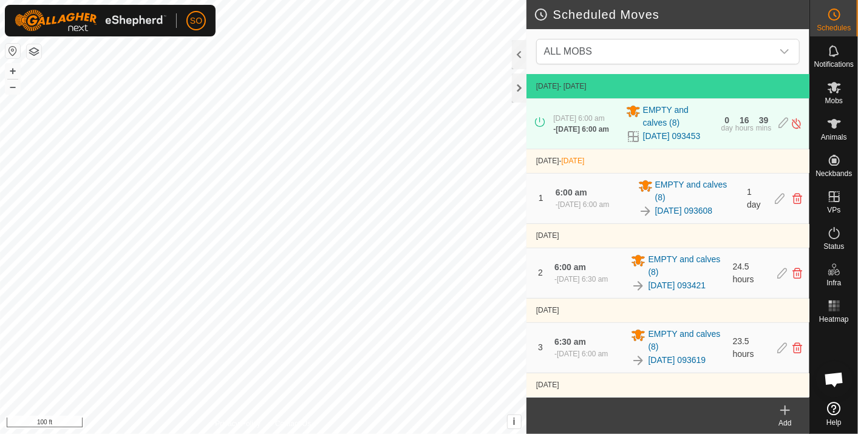
click at [785, 407] on icon at bounding box center [785, 410] width 0 height 9
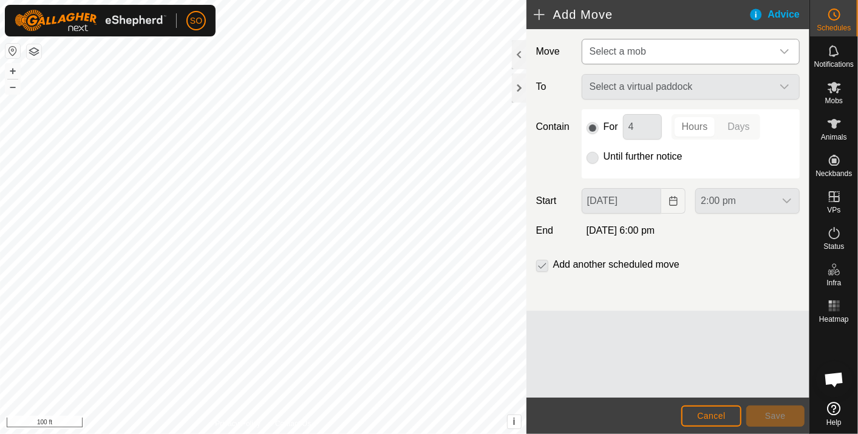
click at [782, 47] on icon "dropdown trigger" at bounding box center [785, 52] width 10 height 10
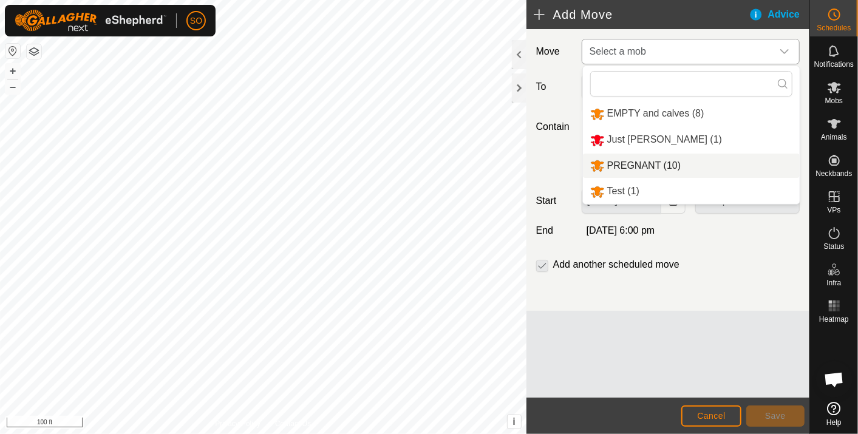
click at [640, 161] on li "PREGNANT (10)" at bounding box center [691, 166] width 217 height 25
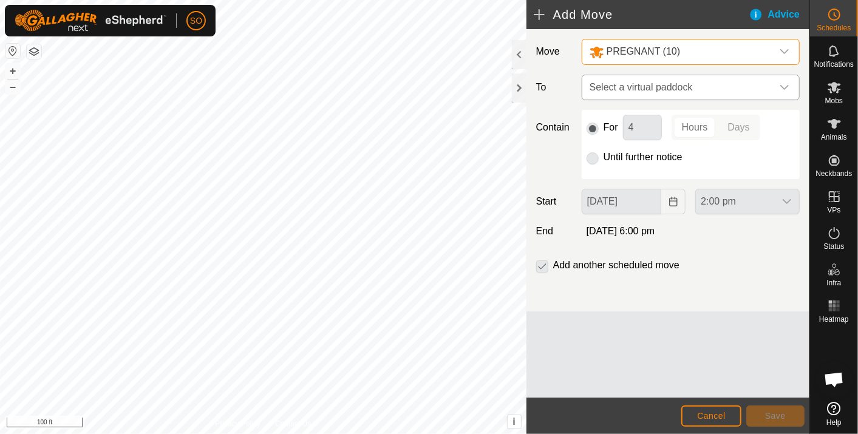
click at [746, 81] on span "Select a virtual paddock" at bounding box center [679, 87] width 188 height 24
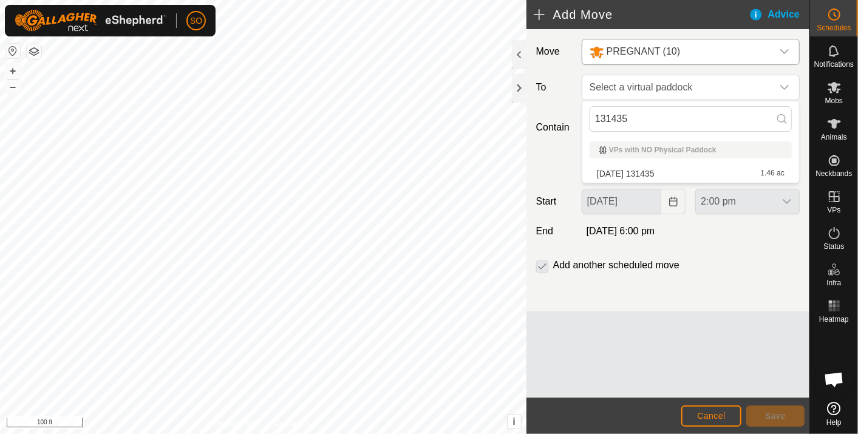
type input "131435"
click at [658, 171] on li "2025-10-07 131435 1.46 ac" at bounding box center [691, 174] width 202 height 18
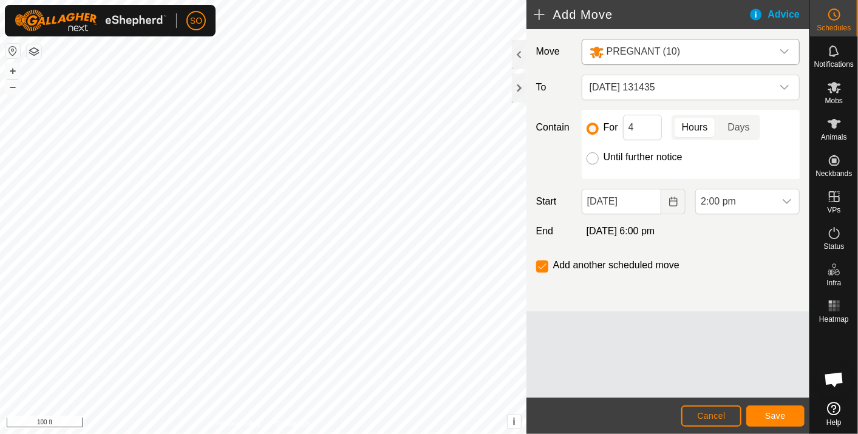
click at [589, 154] on input "Until further notice" at bounding box center [593, 158] width 12 height 12
radio input "true"
checkbox input "false"
click at [674, 199] on icon "Choose Date" at bounding box center [674, 202] width 10 height 10
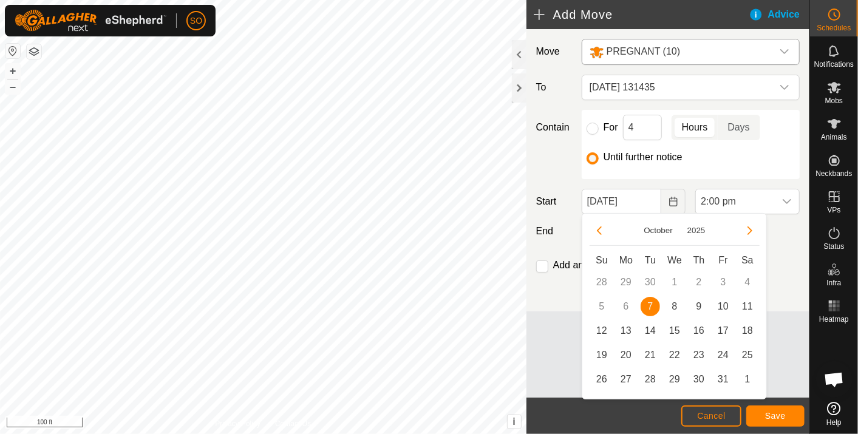
drag, startPoint x: 673, startPoint y: 304, endPoint x: 709, endPoint y: 264, distance: 53.8
click at [673, 303] on span "8" at bounding box center [674, 306] width 19 height 19
type input "08 Oct, 2025"
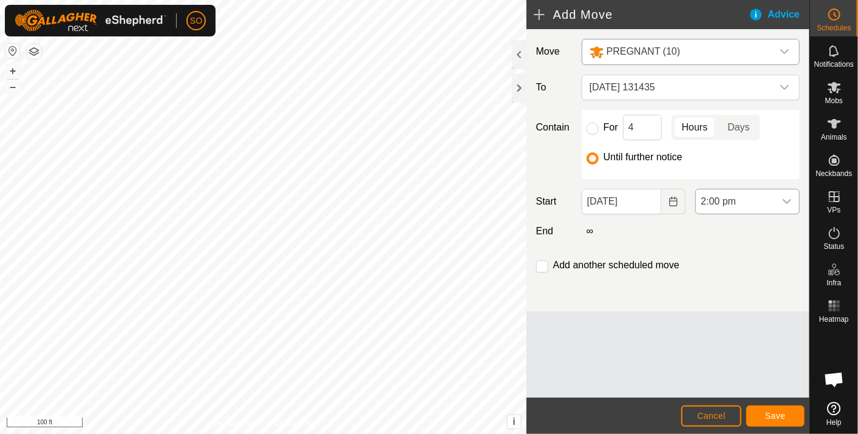
click at [791, 199] on icon "dropdown trigger" at bounding box center [787, 202] width 10 height 10
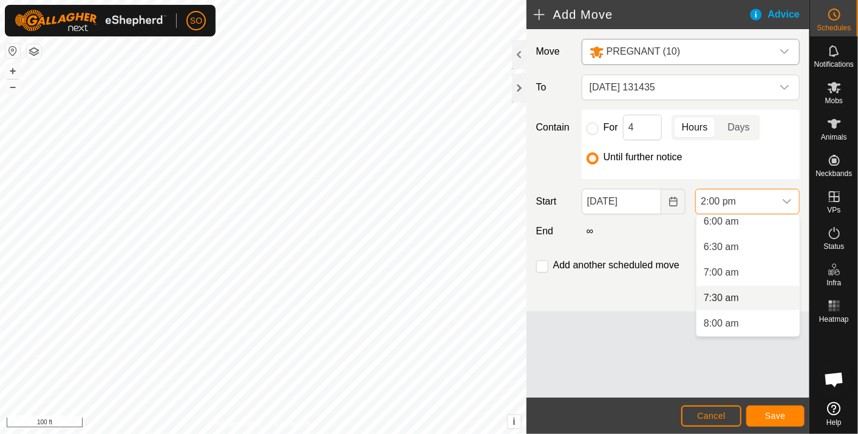
scroll to position [279, 0]
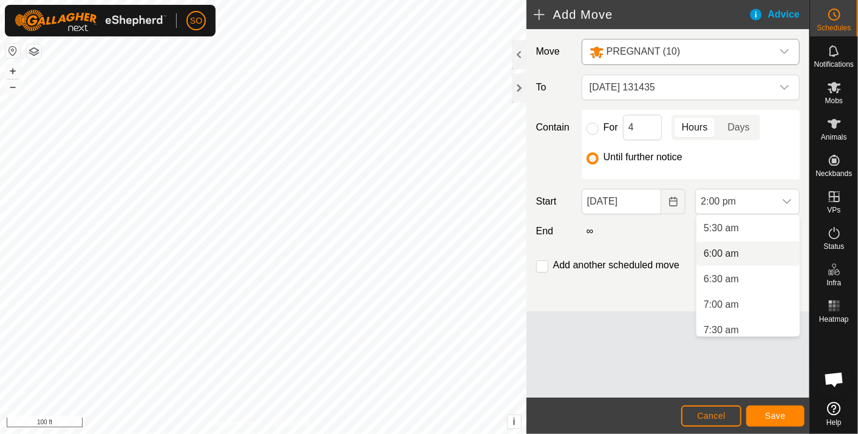
click at [721, 248] on li "6:00 am" at bounding box center [748, 254] width 103 height 24
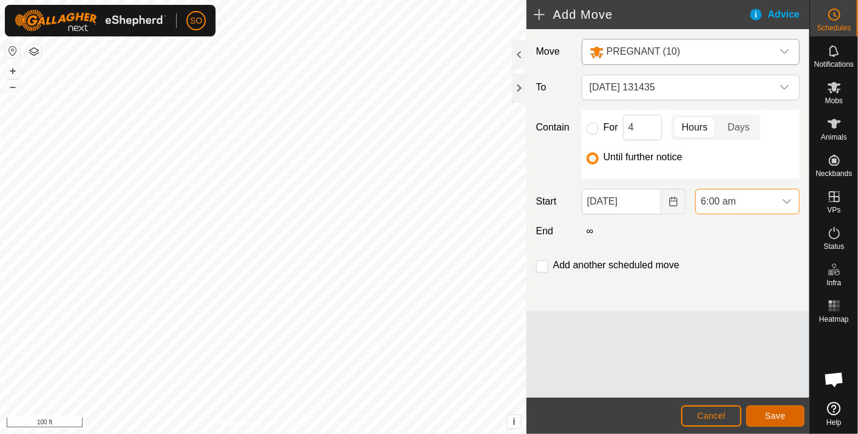
click at [781, 414] on span "Save" at bounding box center [775, 416] width 21 height 10
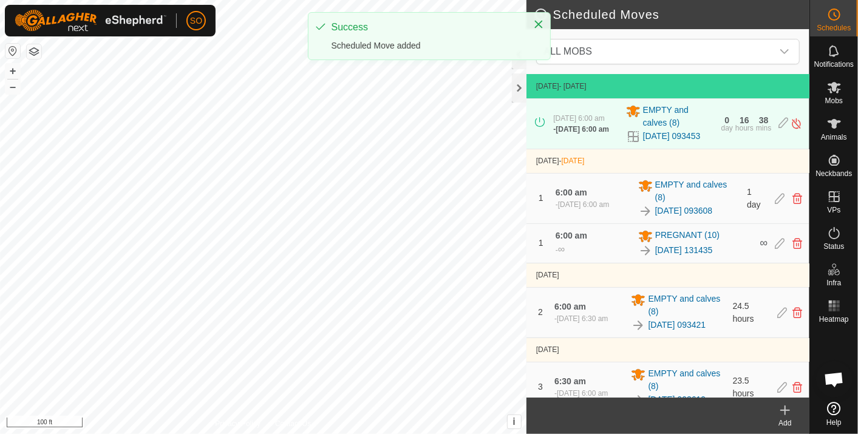
click at [786, 408] on icon at bounding box center [785, 410] width 15 height 15
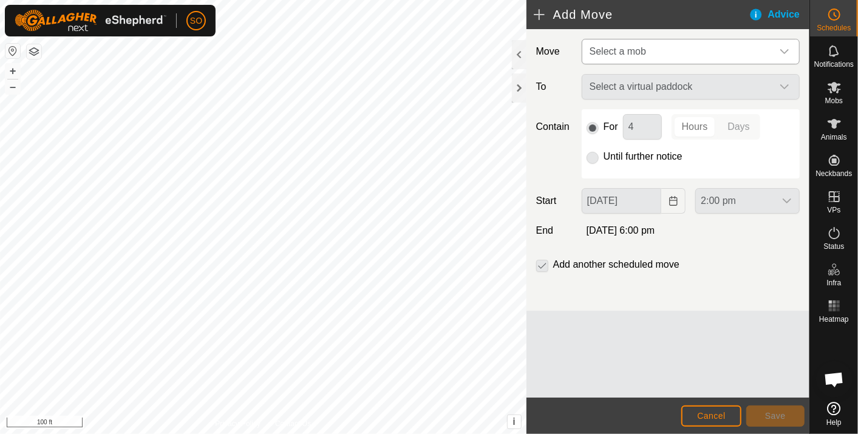
click at [788, 49] on icon "dropdown trigger" at bounding box center [785, 51] width 9 height 5
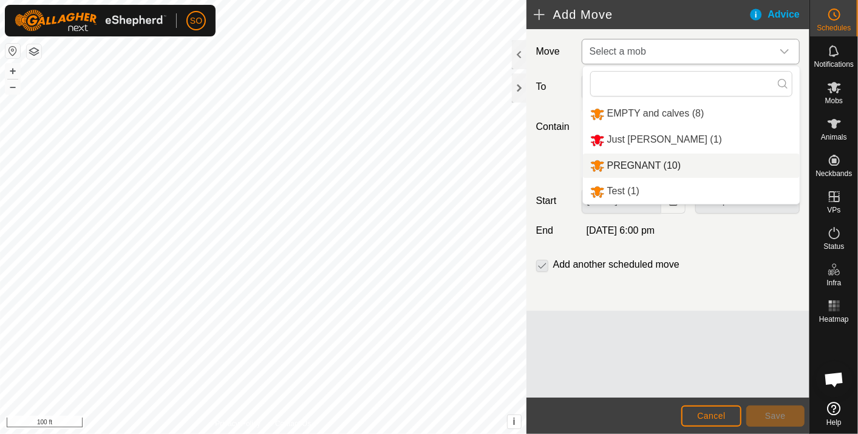
click at [636, 162] on li "PREGNANT (10)" at bounding box center [691, 166] width 217 height 25
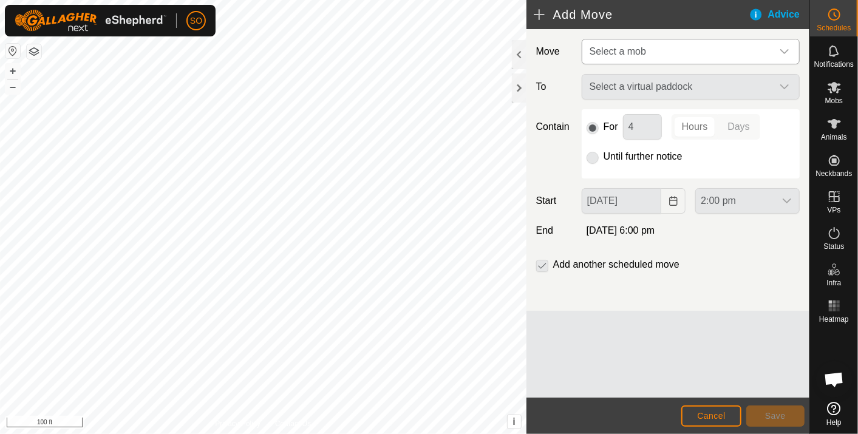
type input "08 Oct, 2025"
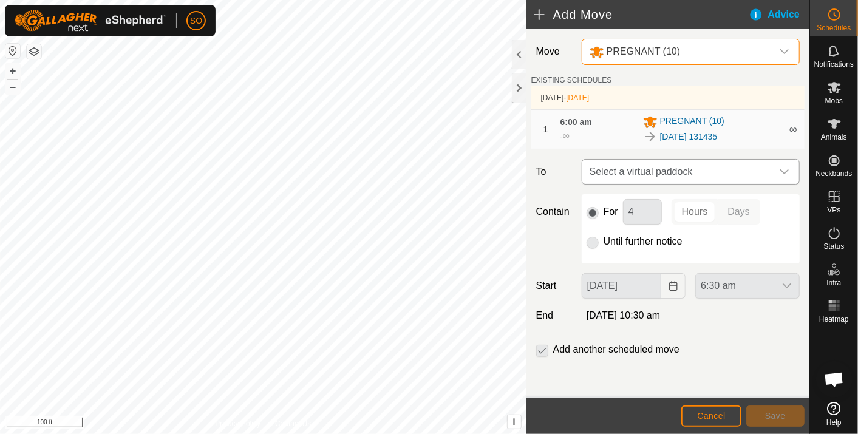
click at [784, 168] on icon "dropdown trigger" at bounding box center [785, 172] width 10 height 10
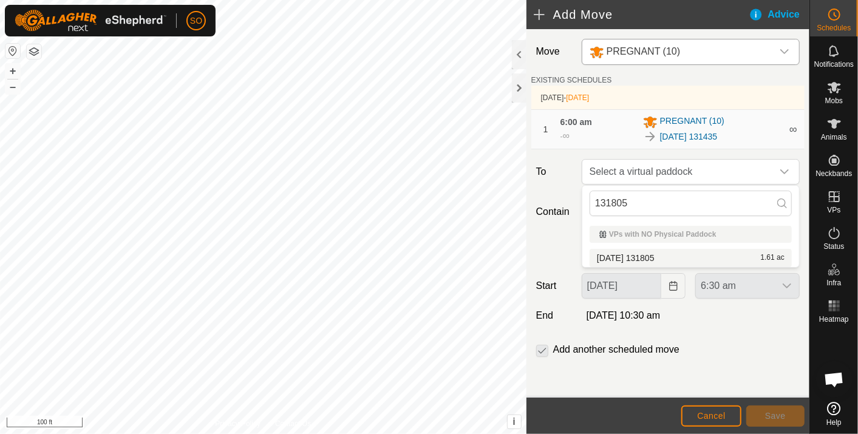
type input "131805"
click at [657, 255] on li "2025-10-07 131805 1.61 ac" at bounding box center [691, 258] width 202 height 18
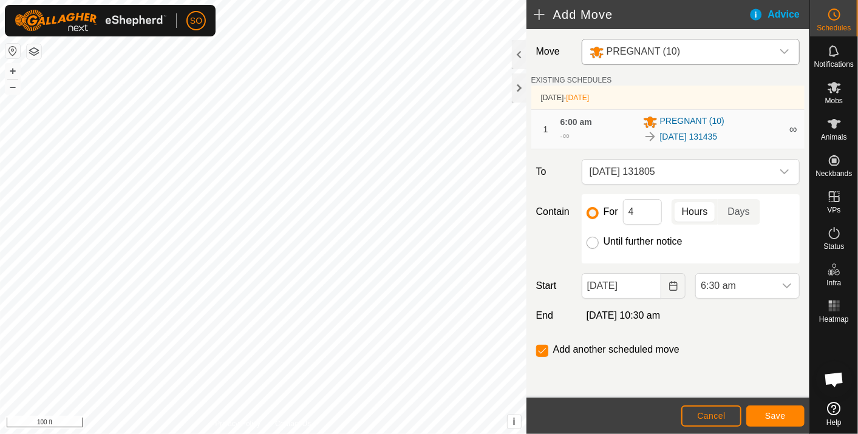
click at [593, 241] on input "Until further notice" at bounding box center [593, 243] width 12 height 12
radio input "true"
checkbox input "false"
click at [678, 284] on icon "Choose Date" at bounding box center [674, 286] width 10 height 10
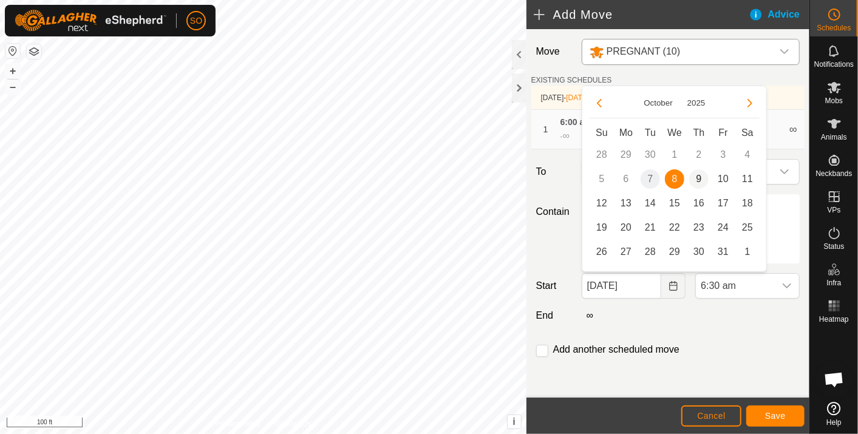
click at [700, 176] on span "9" at bounding box center [698, 178] width 19 height 19
type input "09 Oct, 2025"
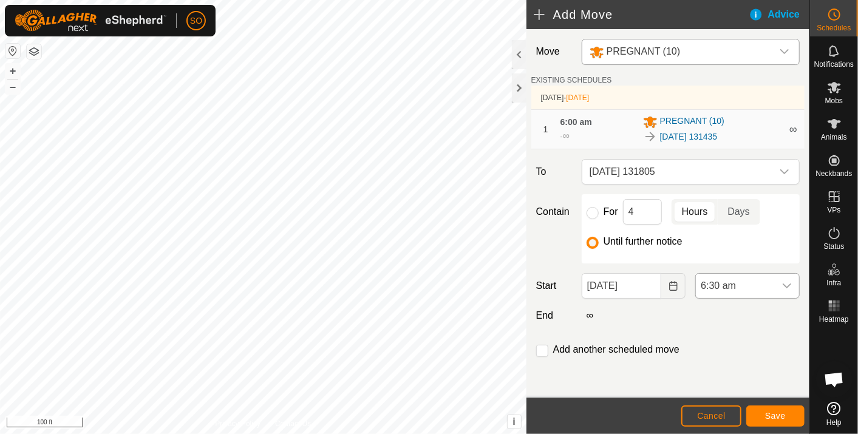
click at [789, 282] on icon "dropdown trigger" at bounding box center [787, 286] width 10 height 10
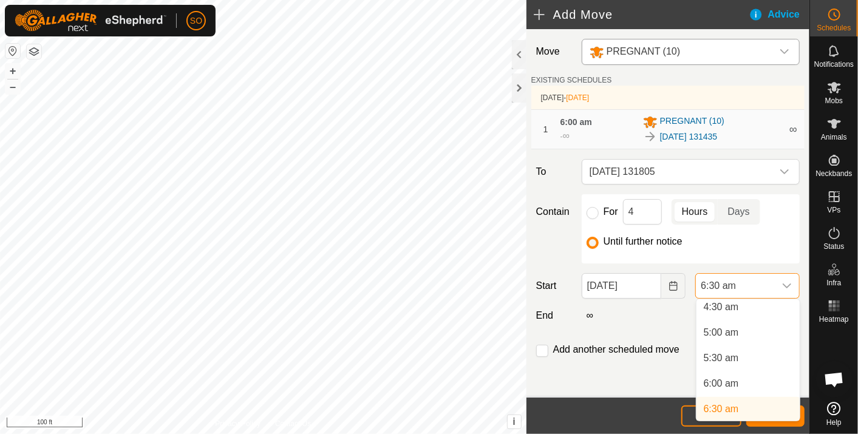
scroll to position [229, 0]
click at [734, 384] on li "6:00 am" at bounding box center [748, 389] width 103 height 24
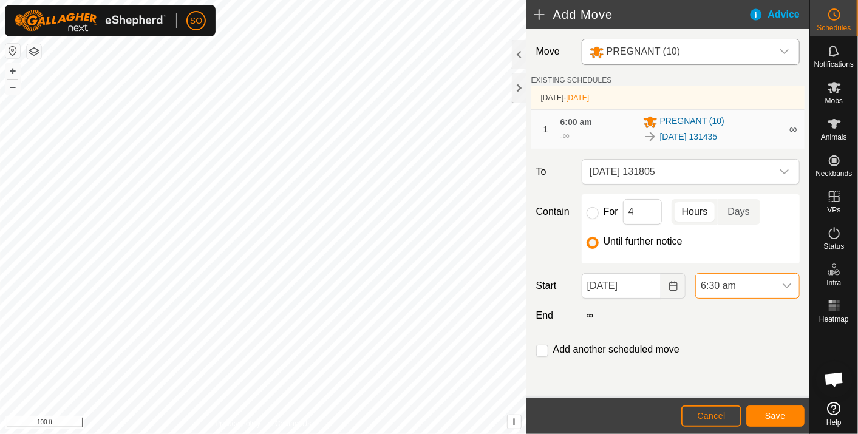
scroll to position [234, 0]
click at [782, 416] on span "Save" at bounding box center [775, 416] width 21 height 10
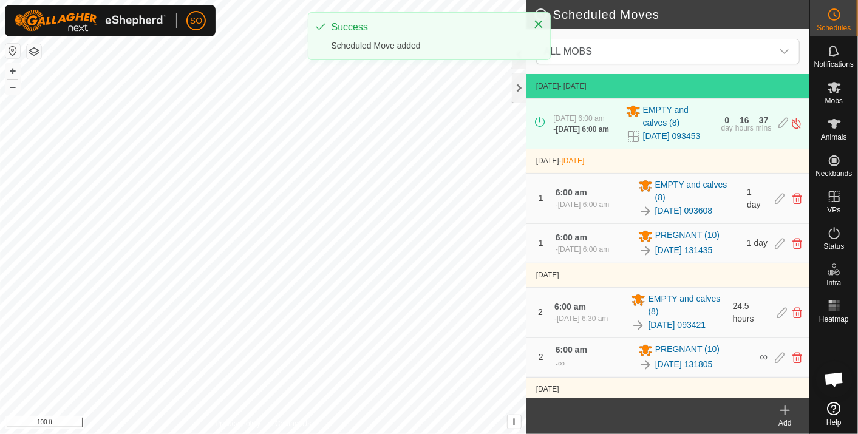
click at [784, 408] on icon at bounding box center [785, 410] width 15 height 15
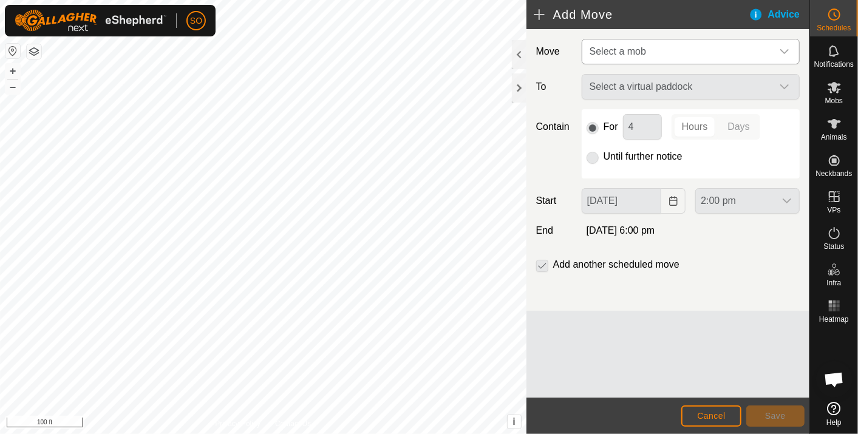
click at [784, 47] on icon "dropdown trigger" at bounding box center [785, 52] width 10 height 10
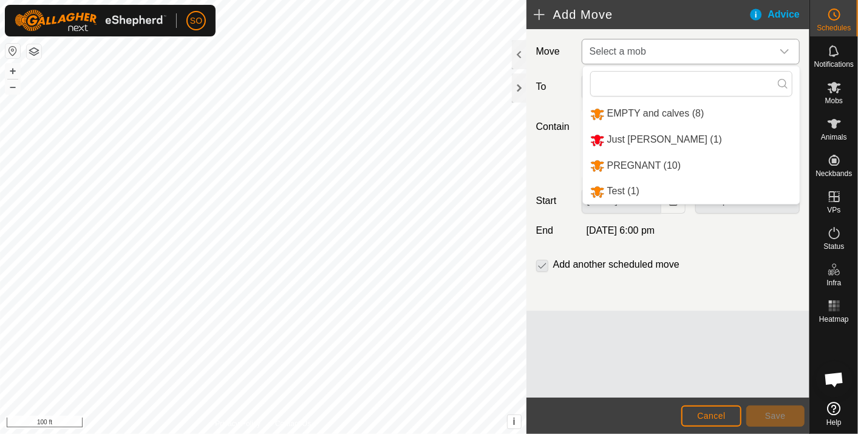
click at [654, 159] on li "PREGNANT (10)" at bounding box center [691, 166] width 217 height 25
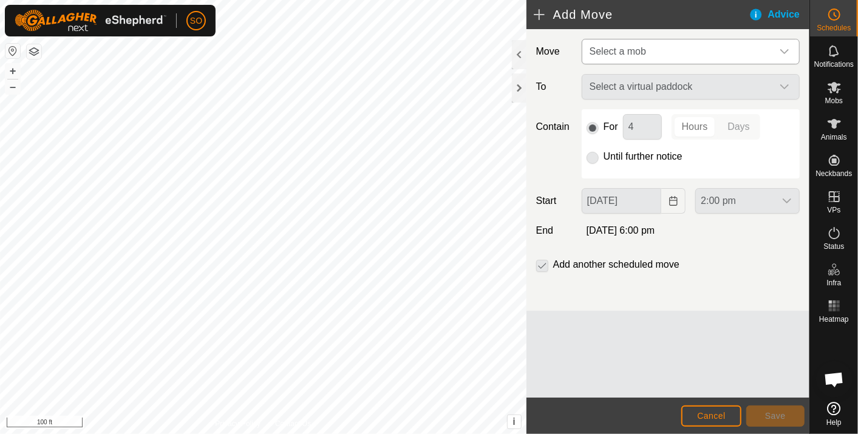
type input "09 Oct, 2025"
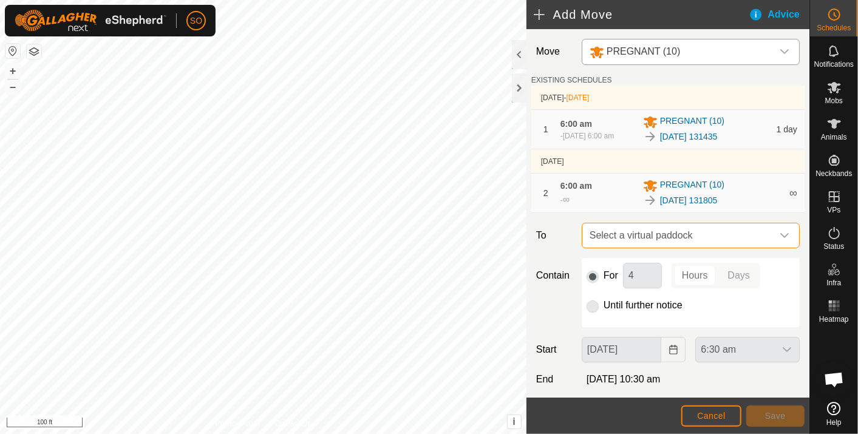
click at [718, 232] on span "Select a virtual paddock" at bounding box center [679, 236] width 188 height 24
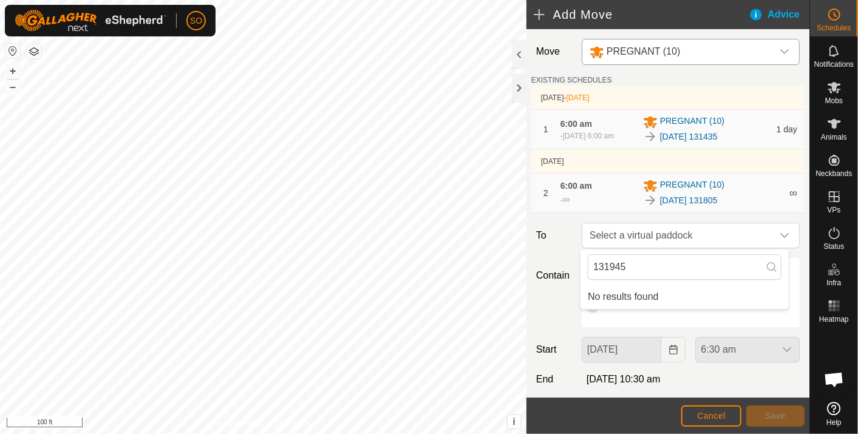
type input "131945"
click at [705, 409] on button "Cancel" at bounding box center [712, 416] width 60 height 21
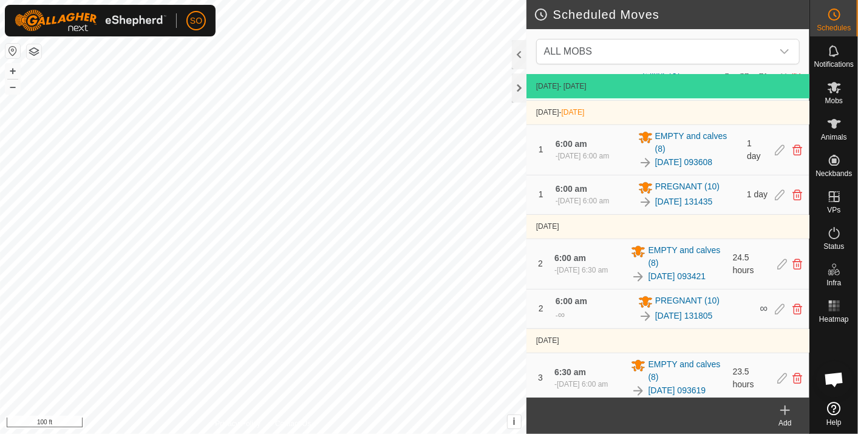
scroll to position [67, 0]
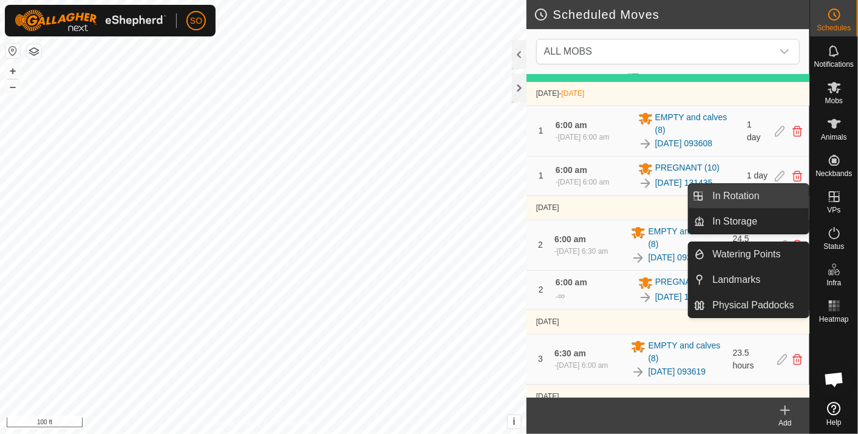
click at [762, 191] on link "In Rotation" at bounding box center [758, 196] width 104 height 24
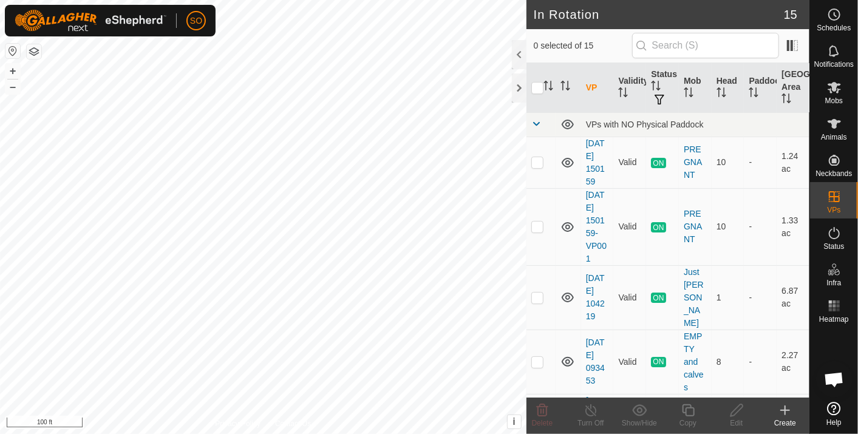
click at [784, 408] on icon at bounding box center [785, 410] width 15 height 15
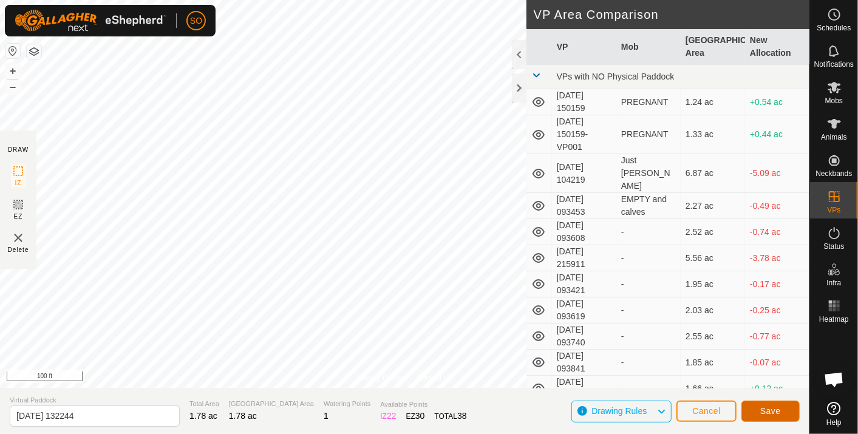
click at [770, 404] on button "Save" at bounding box center [771, 411] width 58 height 21
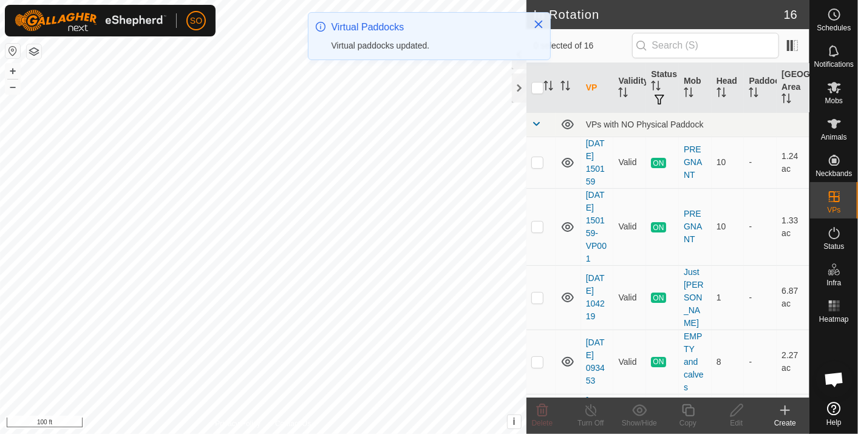
checkbox input "true"
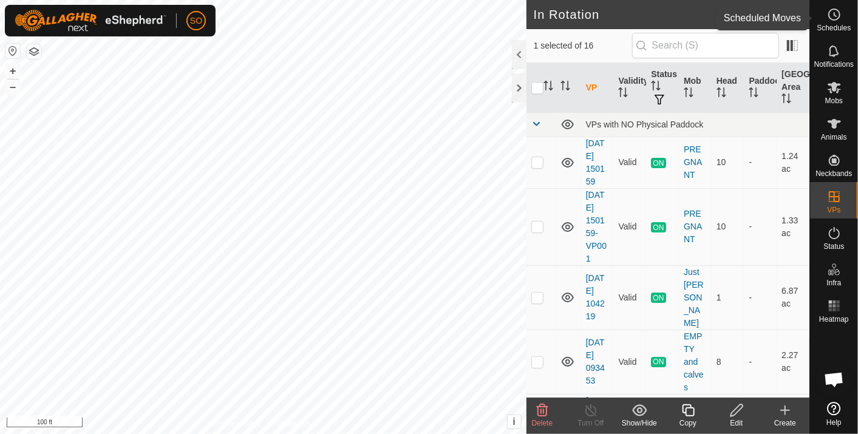
click at [834, 17] on icon at bounding box center [834, 14] width 15 height 15
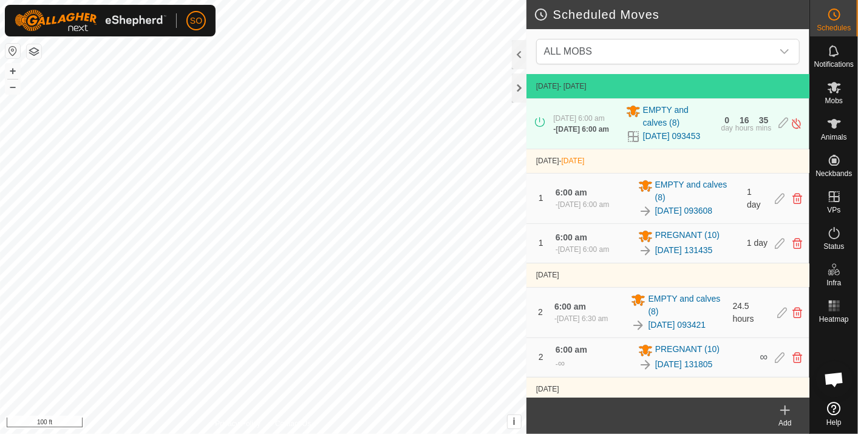
click at [785, 410] on icon at bounding box center [785, 410] width 0 height 9
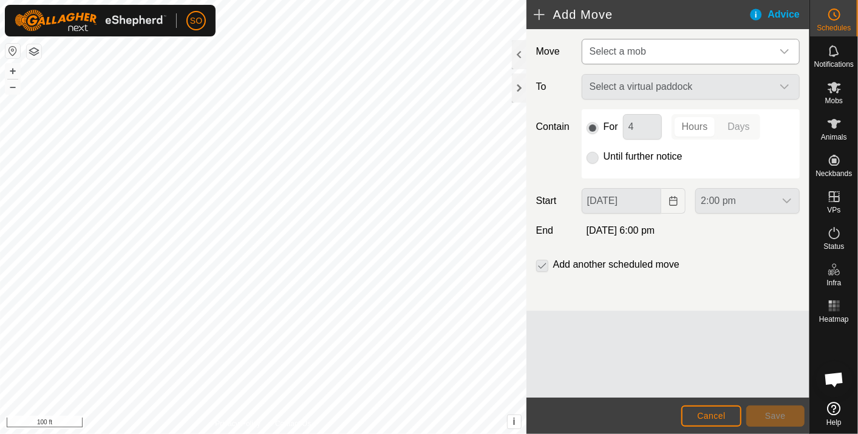
click at [787, 50] on icon "dropdown trigger" at bounding box center [785, 52] width 10 height 10
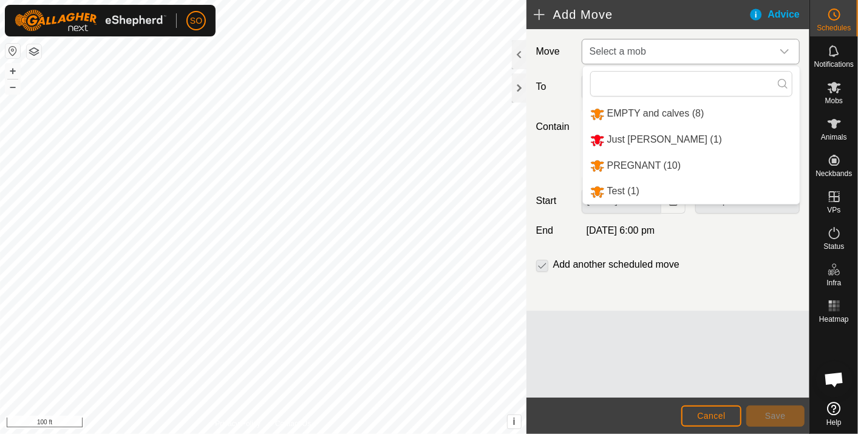
click at [644, 162] on li "PREGNANT (10)" at bounding box center [691, 166] width 217 height 25
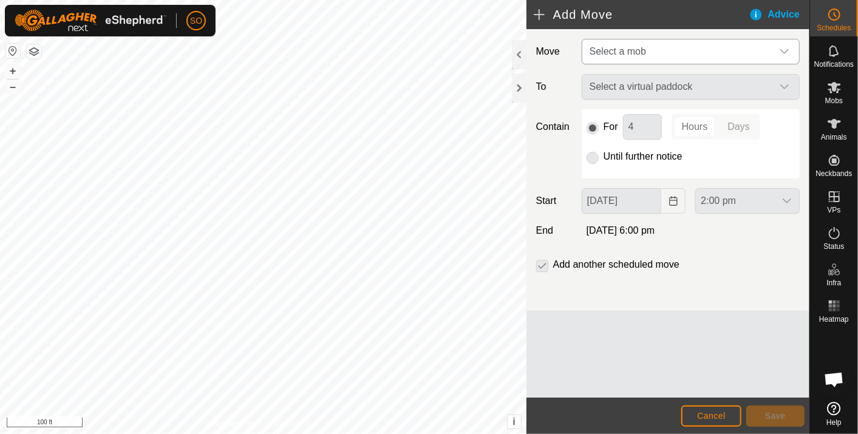
type input "09 Oct, 2025"
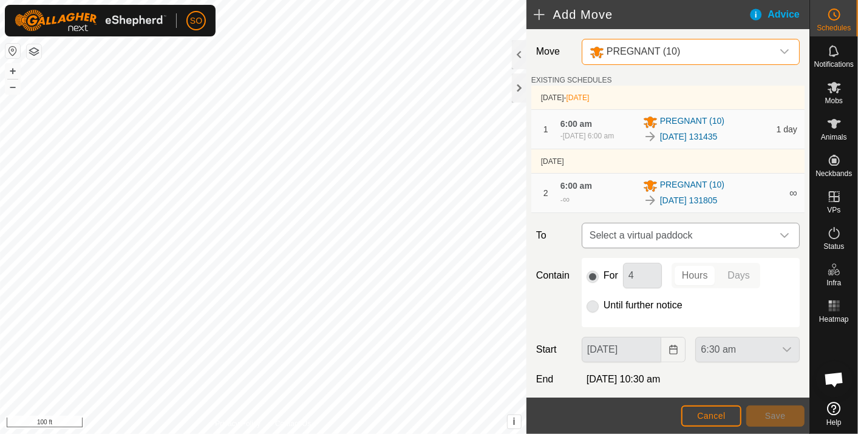
click at [691, 233] on span "Select a virtual paddock" at bounding box center [679, 236] width 188 height 24
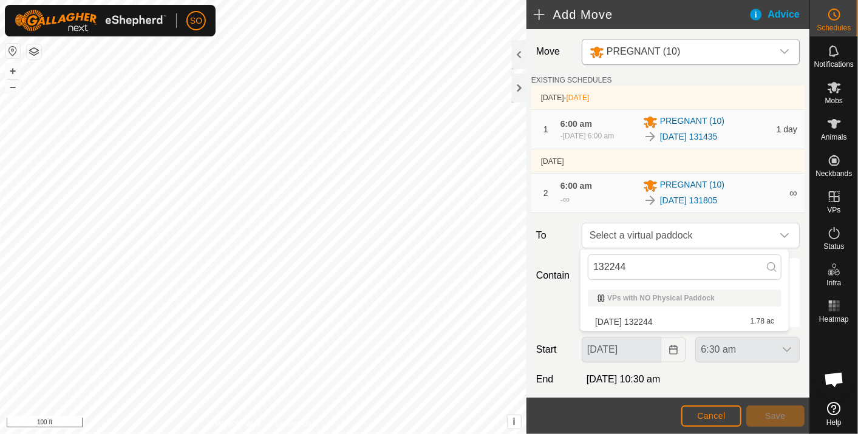
type input "132244"
click at [651, 319] on li "2025-10-07 132244 1.78 ac" at bounding box center [685, 322] width 194 height 18
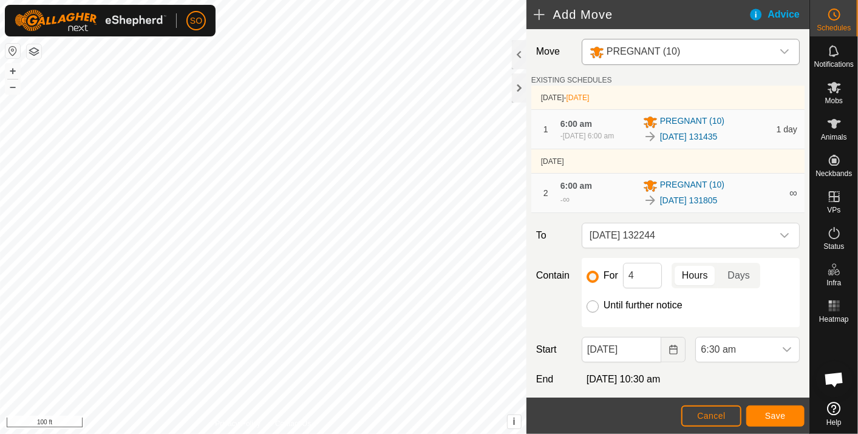
click at [590, 304] on input "Until further notice" at bounding box center [593, 307] width 12 height 12
radio input "true"
checkbox input "false"
click at [672, 347] on icon "Choose Date" at bounding box center [674, 350] width 10 height 10
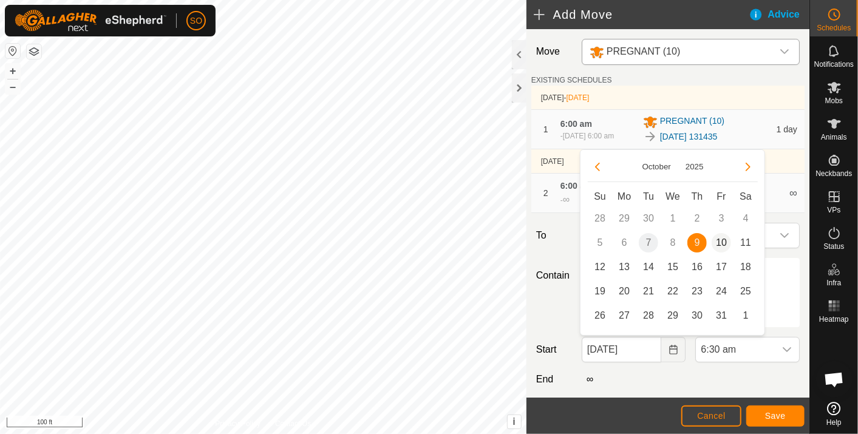
click at [724, 240] on span "10" at bounding box center [721, 242] width 19 height 19
type input "10 Oct, 2025"
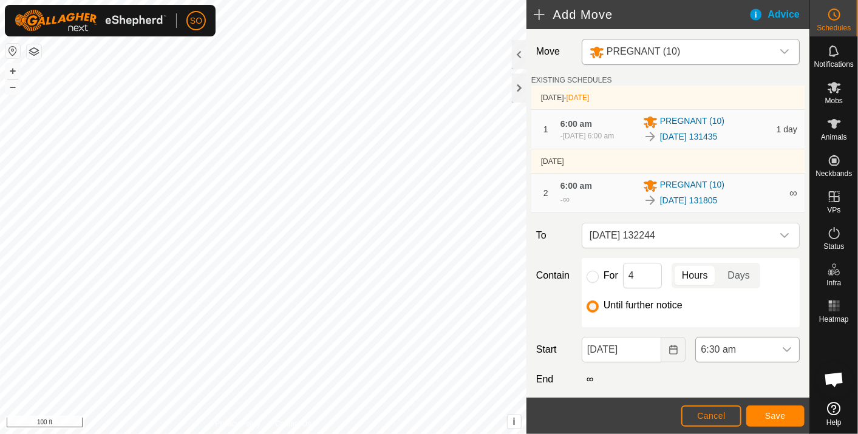
click at [782, 349] on icon "dropdown trigger" at bounding box center [787, 350] width 10 height 10
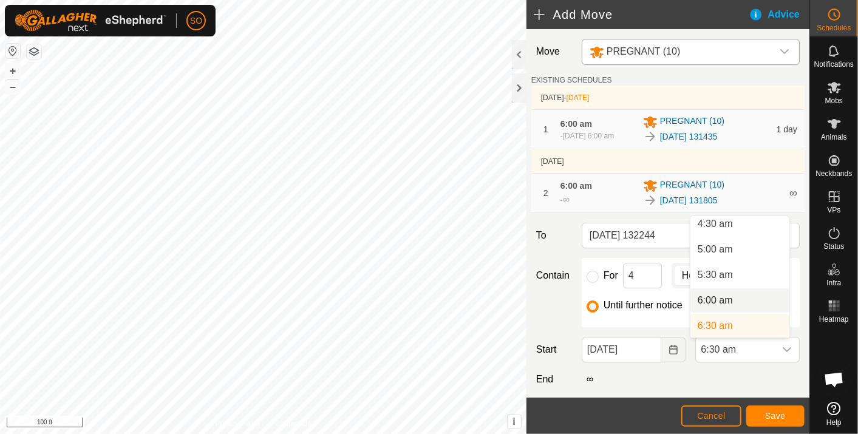
click at [717, 295] on li "6:00 am" at bounding box center [740, 301] width 99 height 24
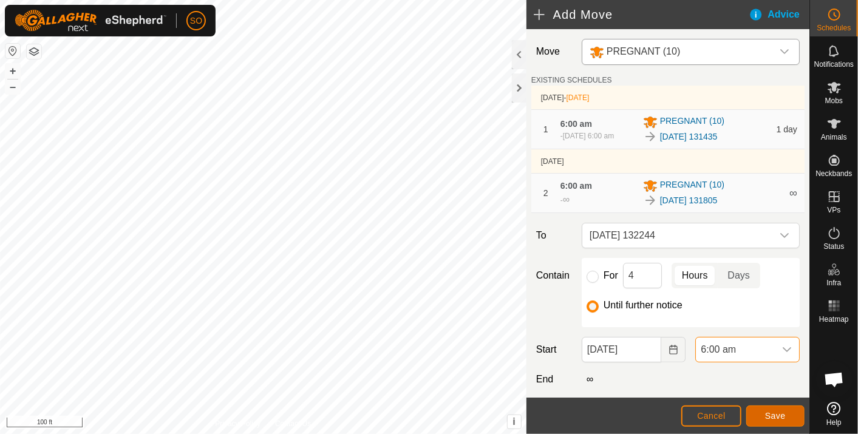
click at [774, 414] on span "Save" at bounding box center [775, 416] width 21 height 10
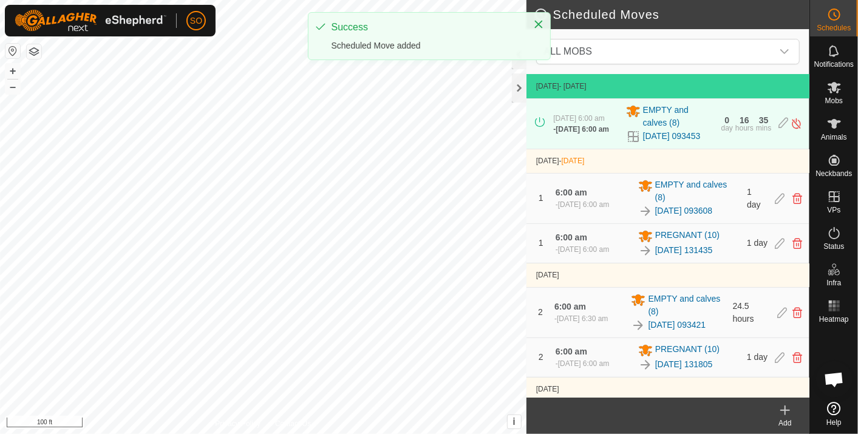
click at [785, 407] on icon at bounding box center [785, 410] width 0 height 9
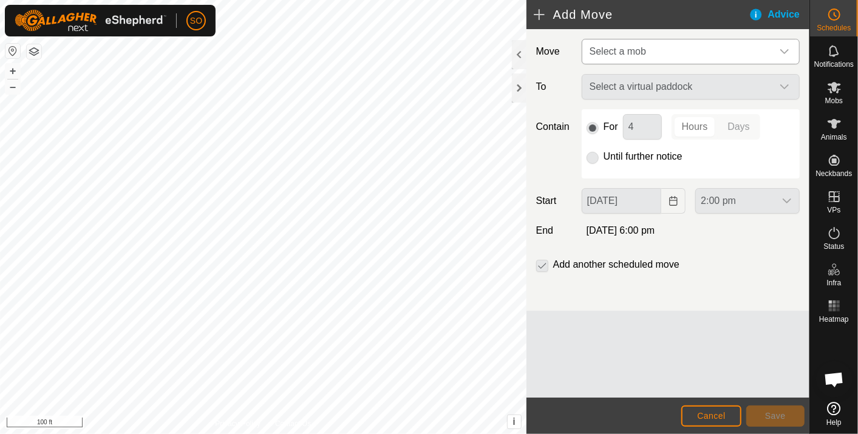
click at [784, 47] on icon "dropdown trigger" at bounding box center [785, 52] width 10 height 10
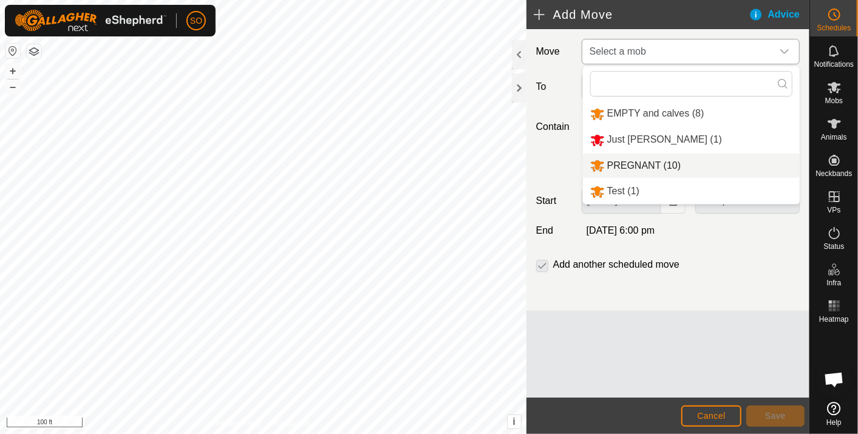
click at [650, 162] on li "PREGNANT (10)" at bounding box center [691, 166] width 217 height 25
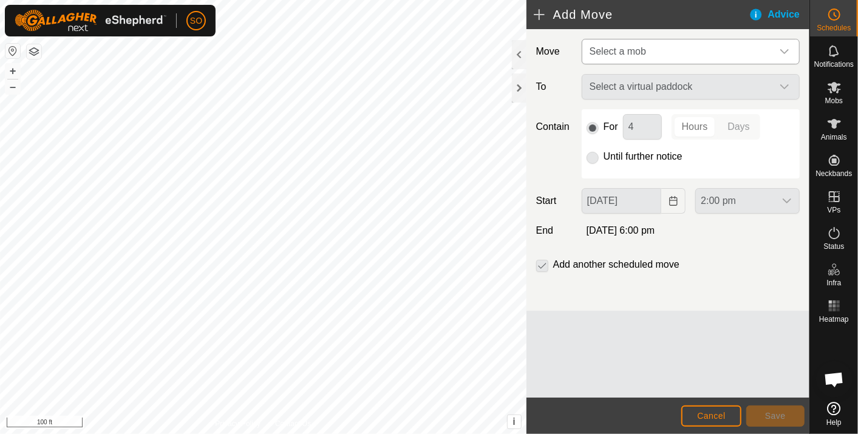
type input "10 Oct, 2025"
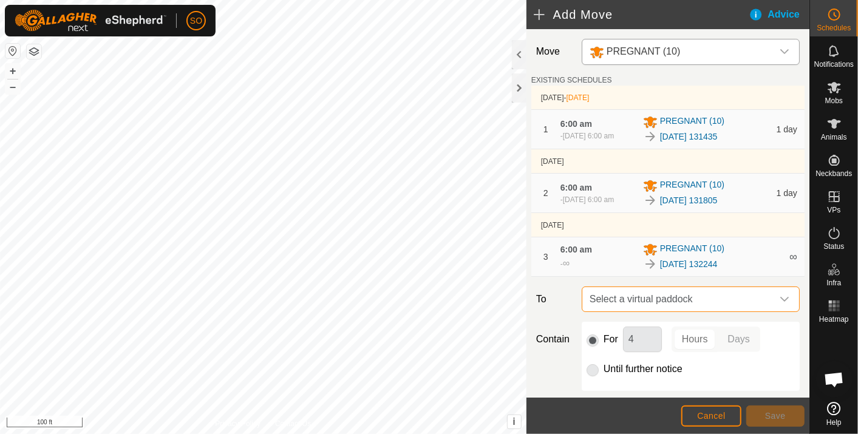
click at [697, 297] on span "Select a virtual paddock" at bounding box center [679, 299] width 188 height 24
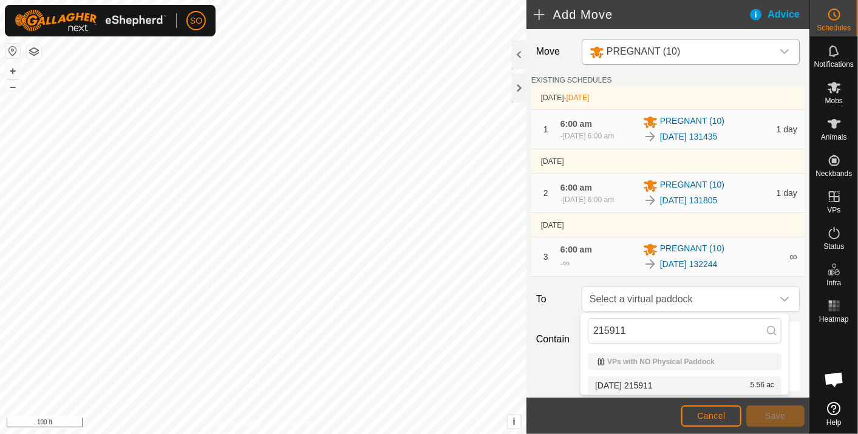
type input "215911"
click at [656, 381] on li "2025-10-06 215911 5.56 ac" at bounding box center [685, 386] width 194 height 18
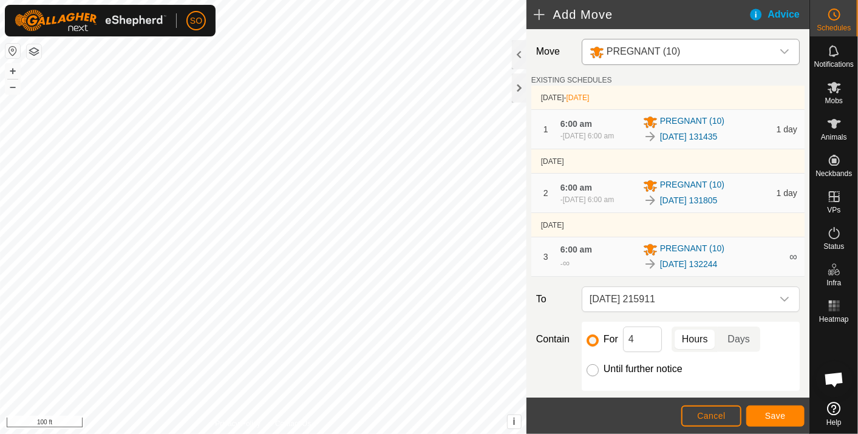
click at [592, 370] on input "Until further notice" at bounding box center [593, 370] width 12 height 12
radio input "true"
checkbox input "false"
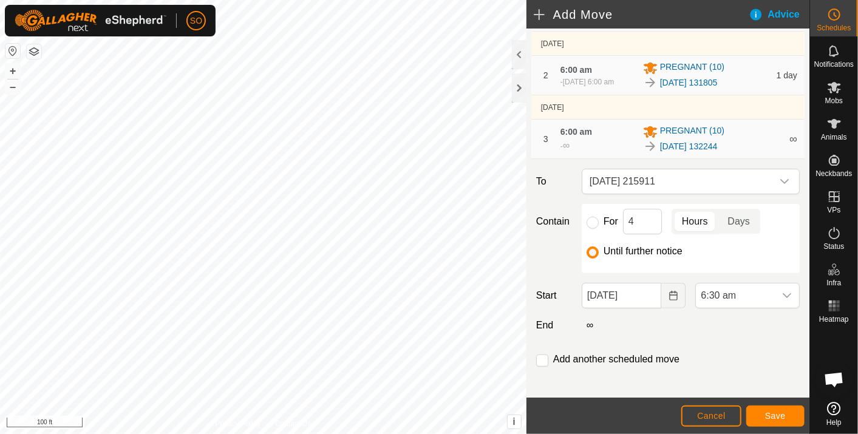
scroll to position [124, 0]
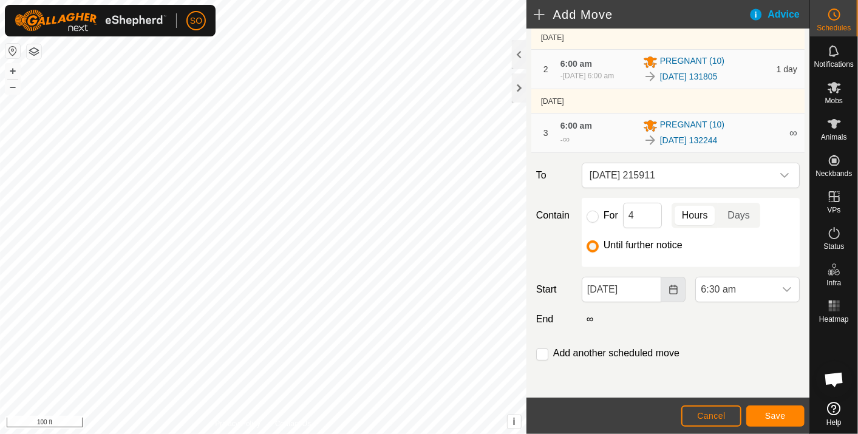
click at [669, 286] on icon "Choose Date" at bounding box center [674, 290] width 10 height 10
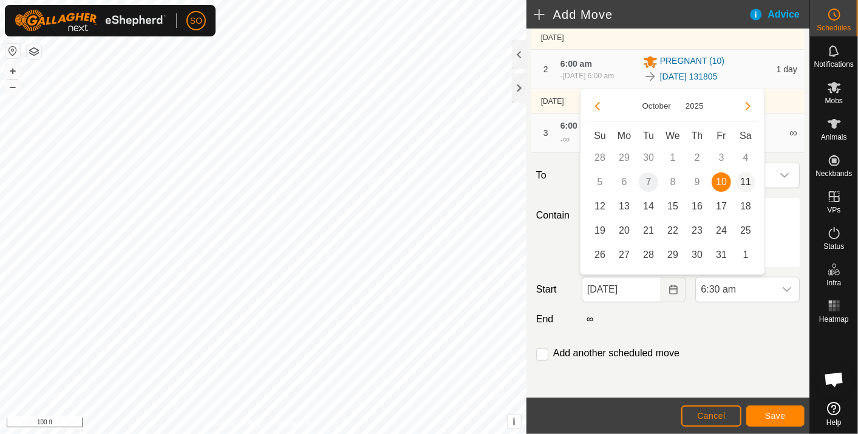
click at [749, 179] on span "11" at bounding box center [745, 182] width 19 height 19
type input "11 Oct, 2025"
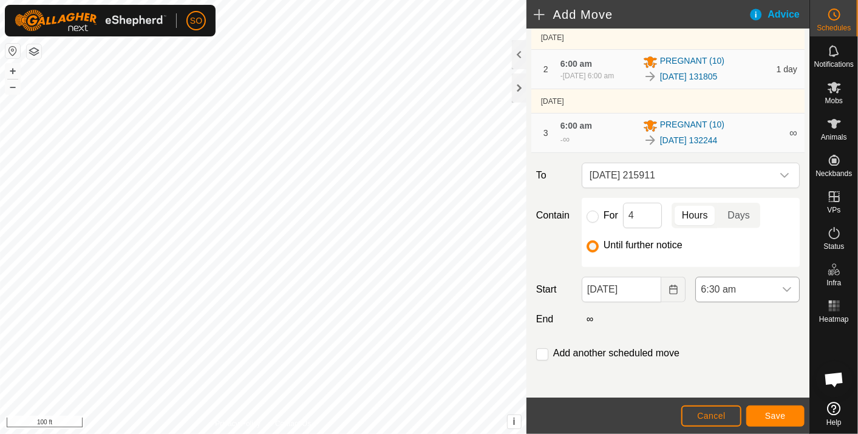
click at [782, 286] on icon "dropdown trigger" at bounding box center [787, 290] width 10 height 10
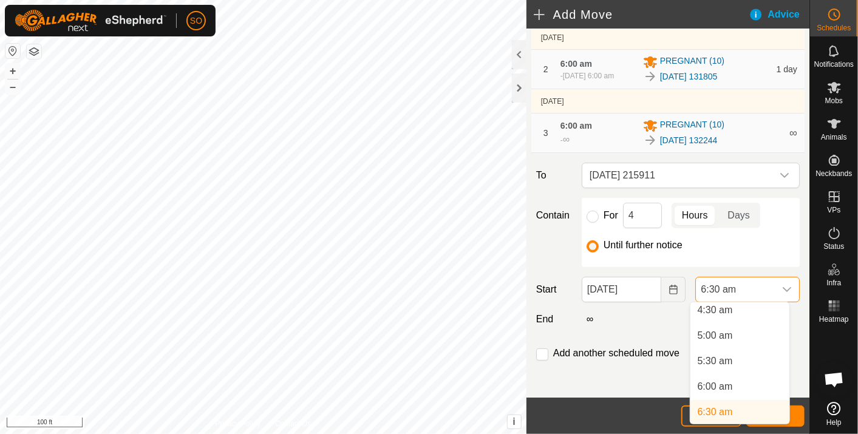
scroll to position [229, 0]
click at [722, 388] on li "6:00 am" at bounding box center [740, 392] width 99 height 24
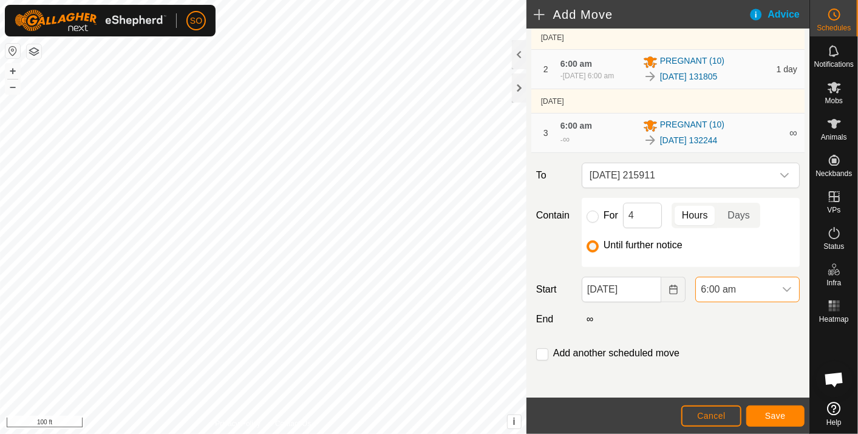
scroll to position [234, 0]
click at [777, 419] on span "Save" at bounding box center [775, 416] width 21 height 10
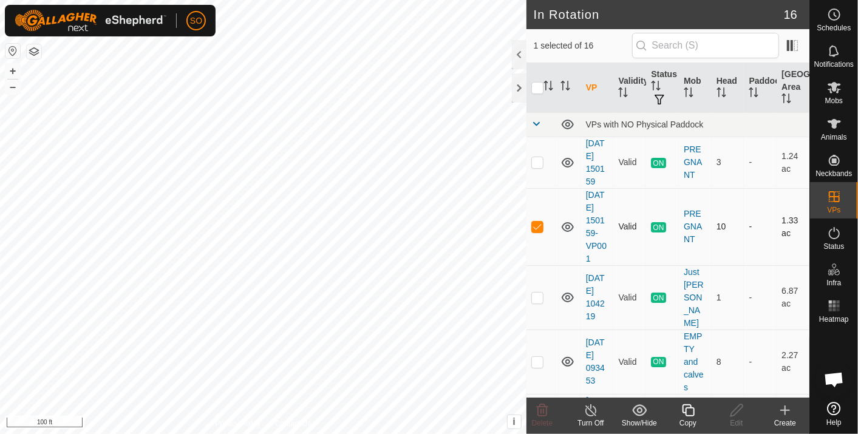
click at [538, 224] on p-checkbox at bounding box center [537, 227] width 12 height 10
checkbox input "false"
click at [832, 13] on icon at bounding box center [834, 14] width 15 height 15
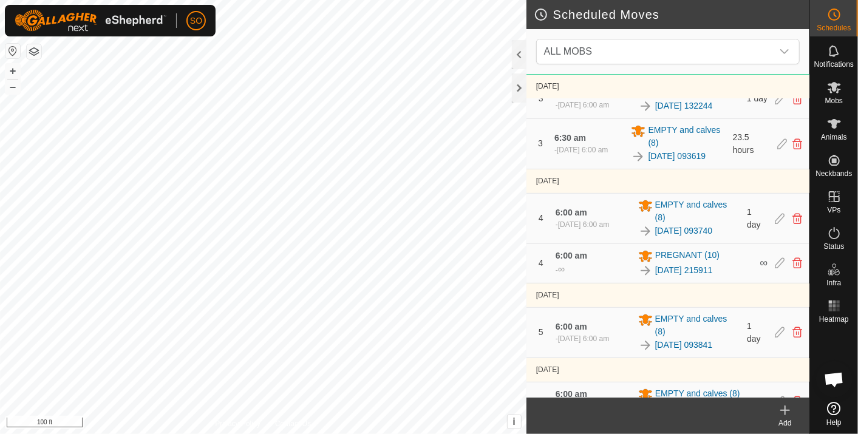
scroll to position [377, 0]
